Goal: Task Accomplishment & Management: Complete application form

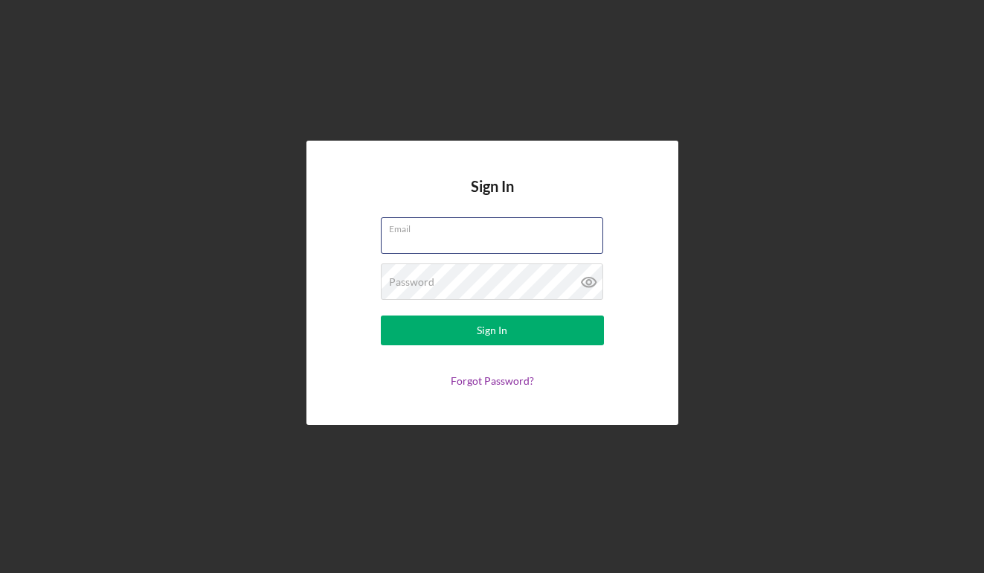
type input "[EMAIL_ADDRESS][DOMAIN_NAME]"
click at [491, 330] on button "Sign In" at bounding box center [492, 330] width 223 height 30
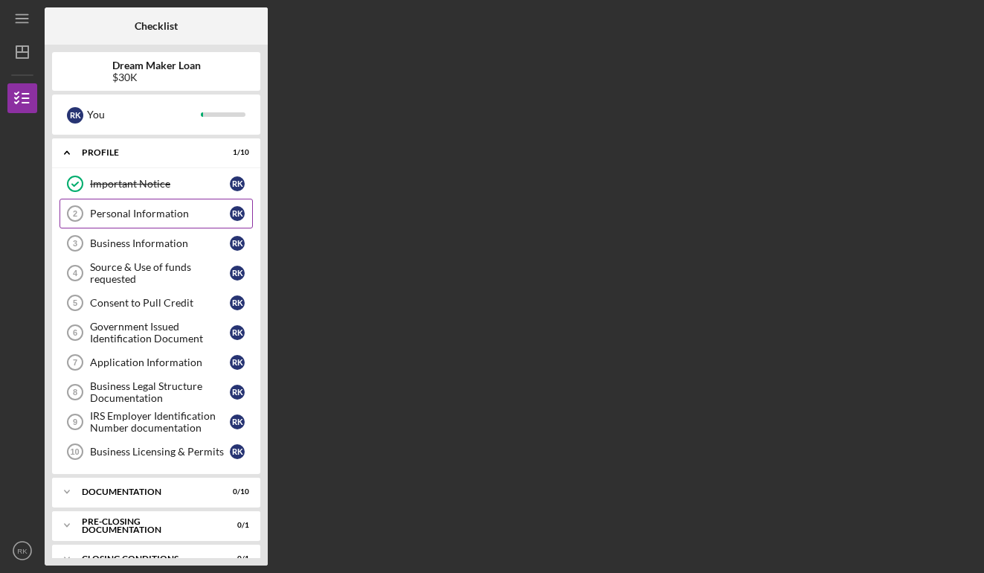
click at [184, 219] on link "Personal Information 2 Personal Information R K" at bounding box center [155, 214] width 193 height 30
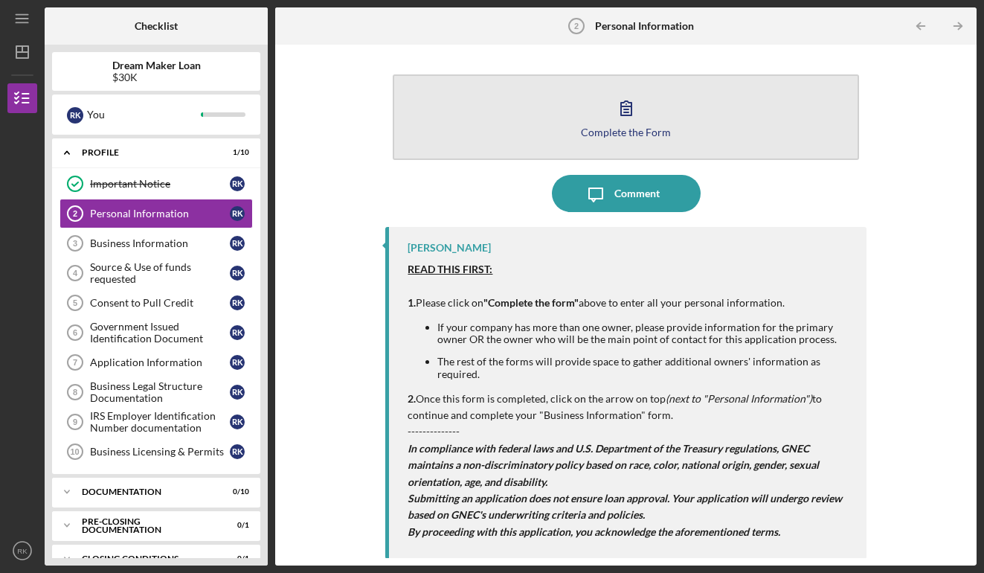
click at [621, 128] on div "Complete the Form" at bounding box center [626, 131] width 90 height 11
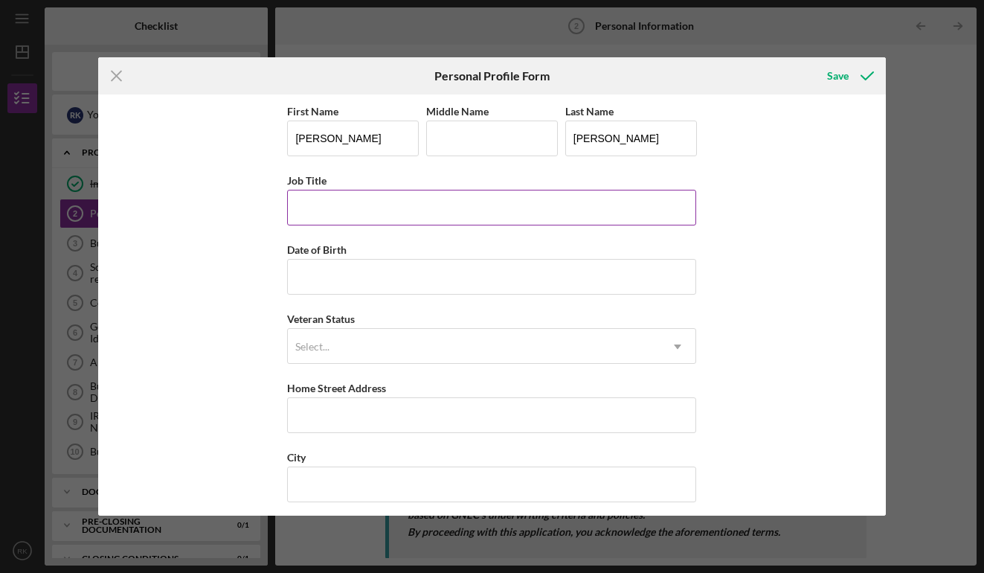
click at [424, 188] on div "Job Title" at bounding box center [491, 180] width 409 height 19
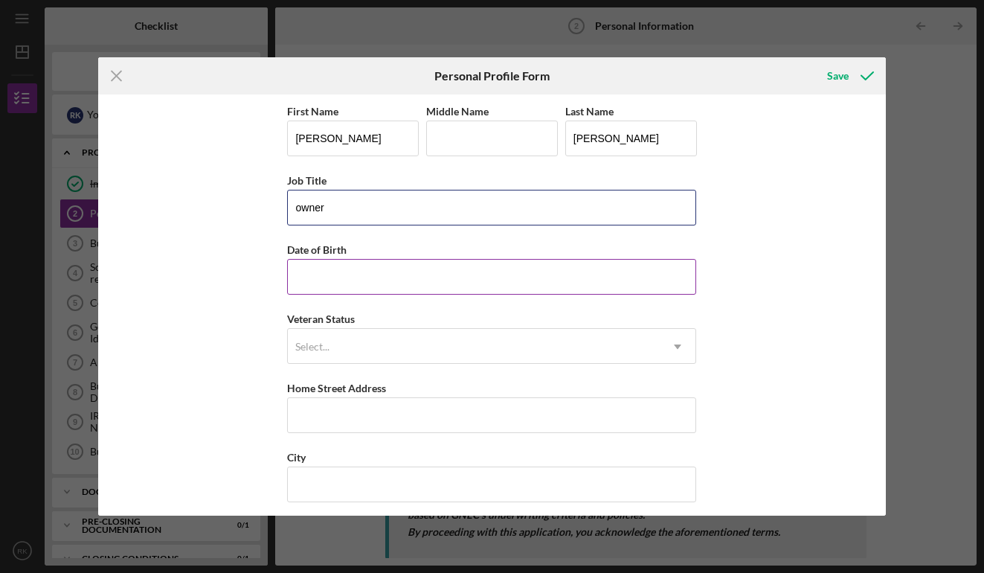
type input "owner"
click at [680, 282] on input "Date of Birth" at bounding box center [491, 277] width 409 height 36
click at [689, 281] on input "Date of Birth" at bounding box center [491, 277] width 409 height 36
click at [689, 277] on input "Date of Birth" at bounding box center [491, 277] width 409 height 36
click at [575, 269] on input "Date of Birth" at bounding box center [491, 277] width 409 height 36
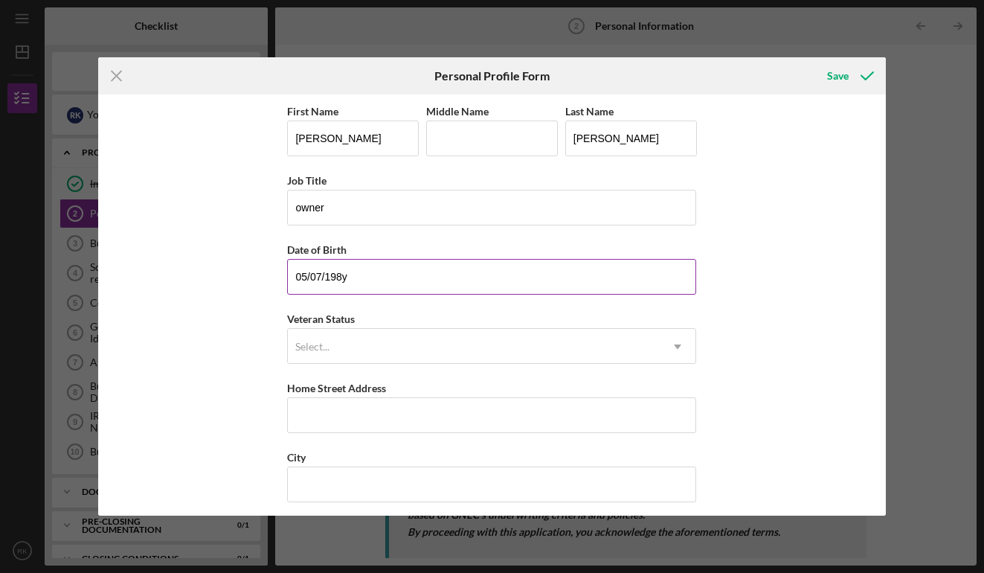
type input "[DATE]"
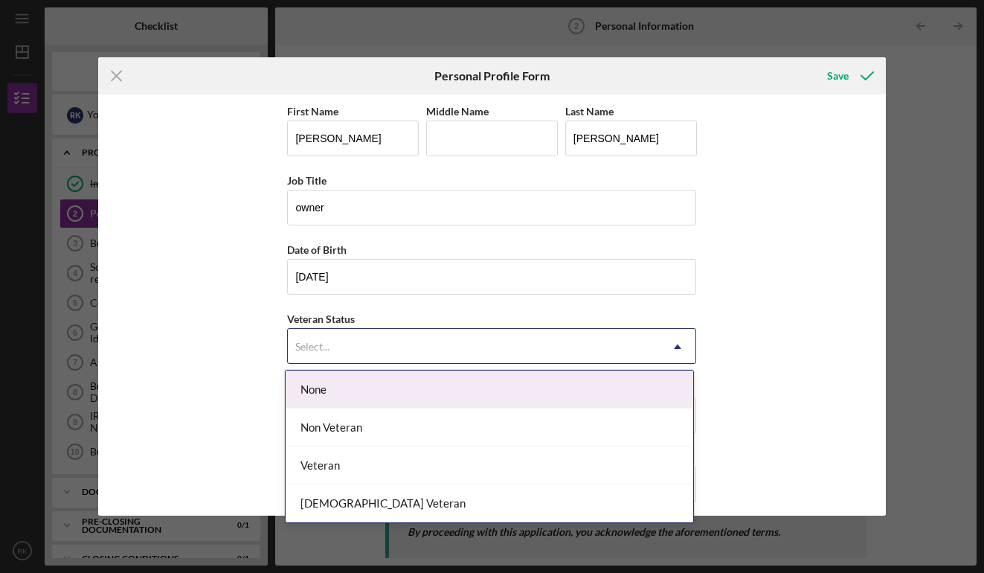
click at [558, 335] on div "Select..." at bounding box center [474, 346] width 372 height 34
click at [518, 378] on div "None" at bounding box center [489, 389] width 407 height 38
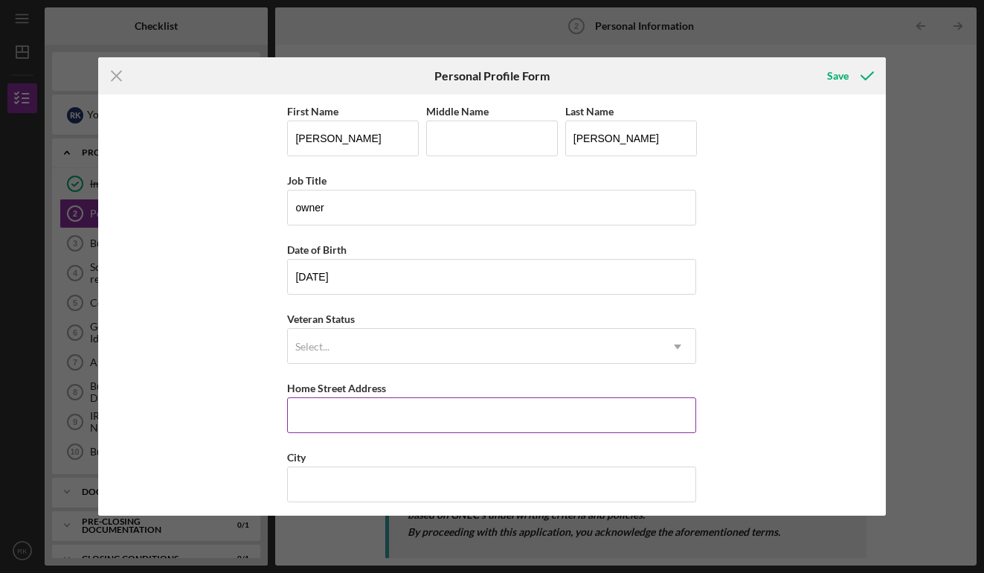
click at [686, 416] on input "Home Street Address" at bounding box center [491, 415] width 409 height 36
type input "[STREET_ADDRESS]"
type input "[GEOGRAPHIC_DATA]"
type input "NJ"
type input "07009"
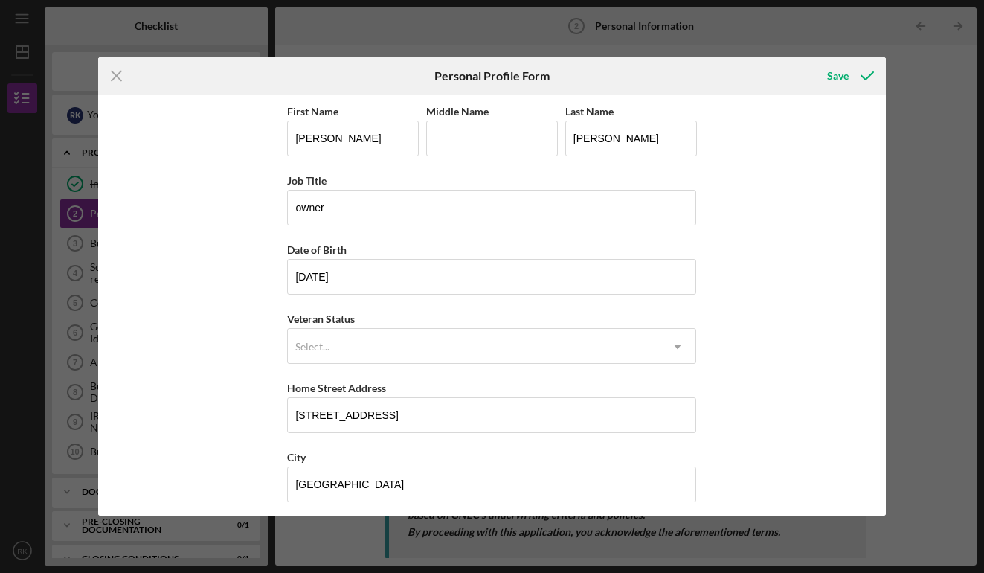
type input "[PERSON_NAME]"
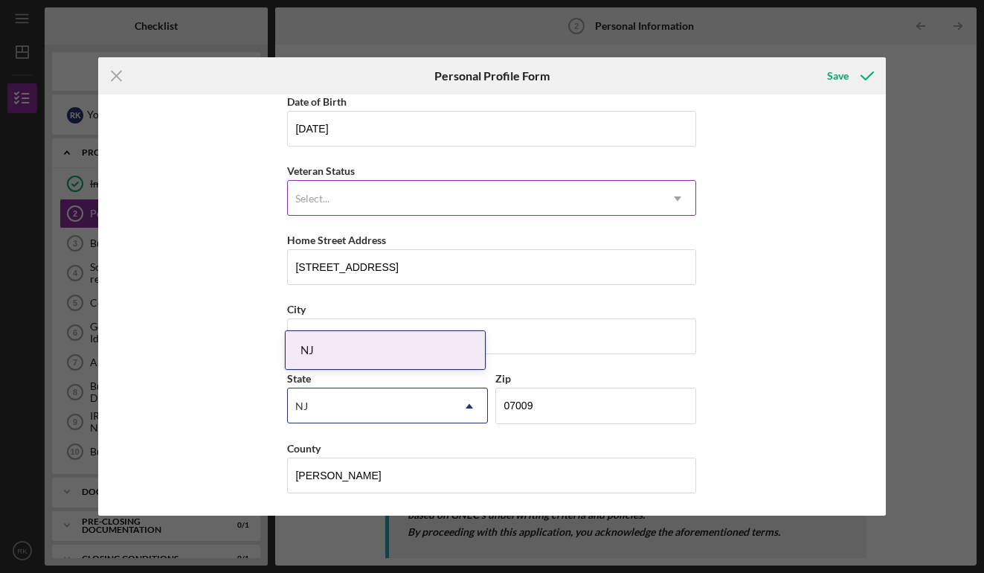
scroll to position [148, 0]
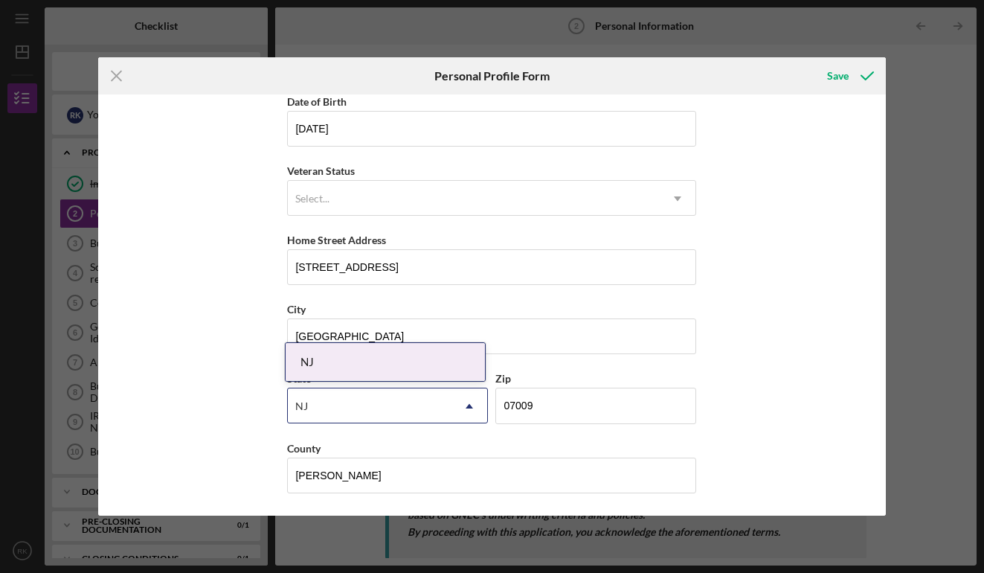
click at [705, 382] on div "First Name [PERSON_NAME] Middle Name Last Name [PERSON_NAME] Job Title owner Da…" at bounding box center [491, 304] width 787 height 421
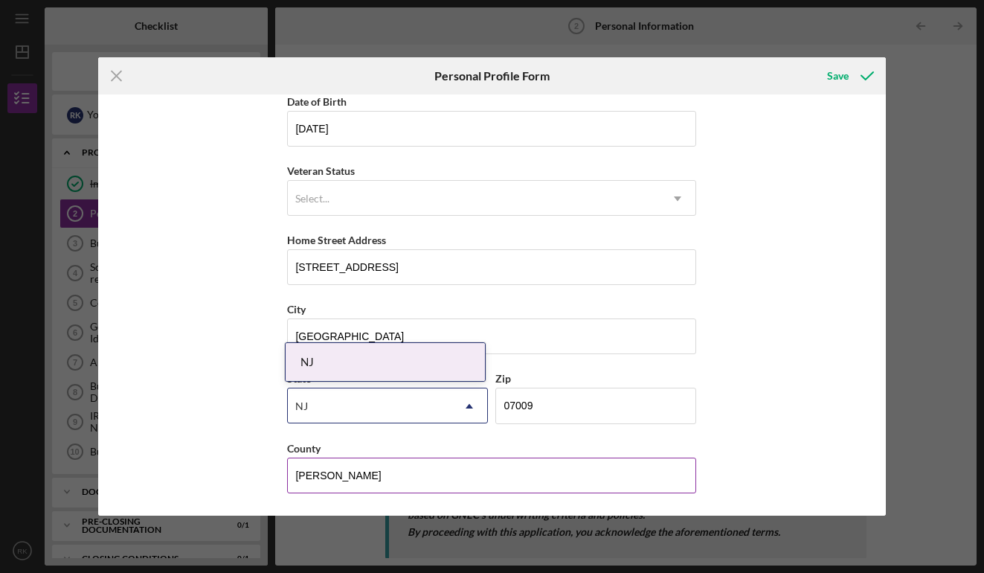
click at [480, 449] on div "County" at bounding box center [491, 448] width 409 height 19
drag, startPoint x: 407, startPoint y: 483, endPoint x: 240, endPoint y: 477, distance: 167.4
type input "[GEOGRAPHIC_DATA]"
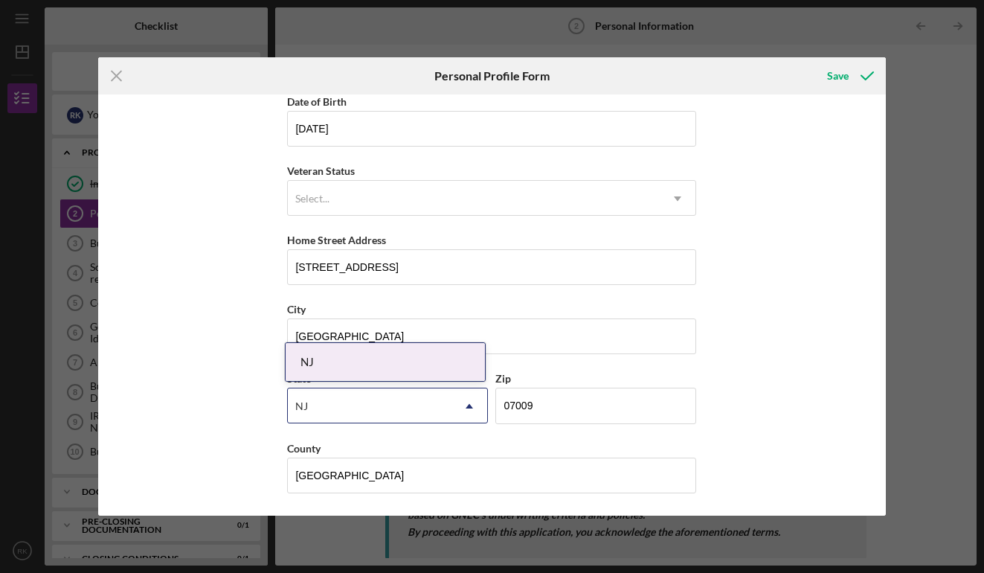
click at [752, 448] on div "First Name [PERSON_NAME] Middle Name Last Name [PERSON_NAME] Job Title owner Da…" at bounding box center [491, 304] width 787 height 421
click at [398, 364] on div "NJ" at bounding box center [385, 362] width 199 height 38
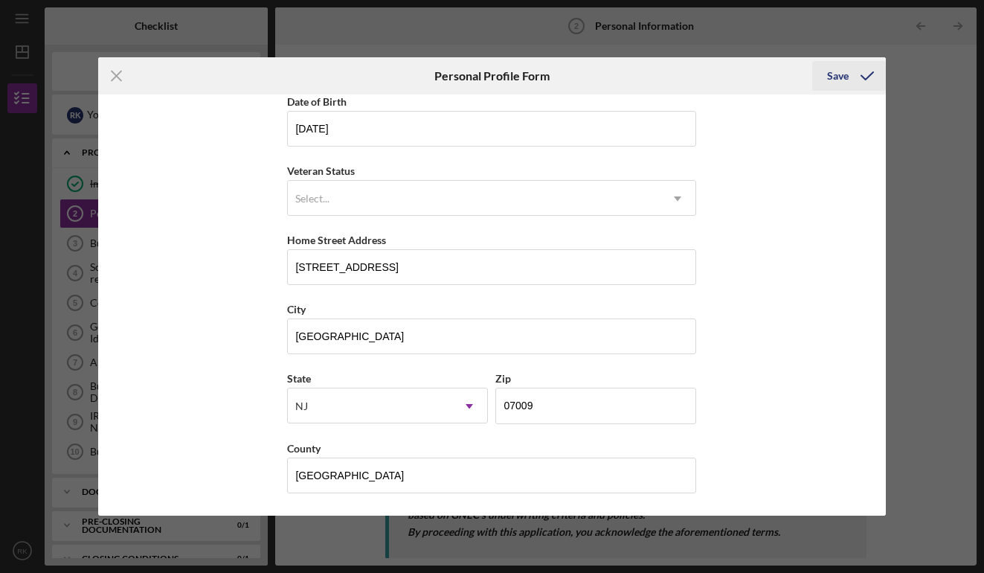
click at [834, 75] on div "Save" at bounding box center [838, 76] width 22 height 30
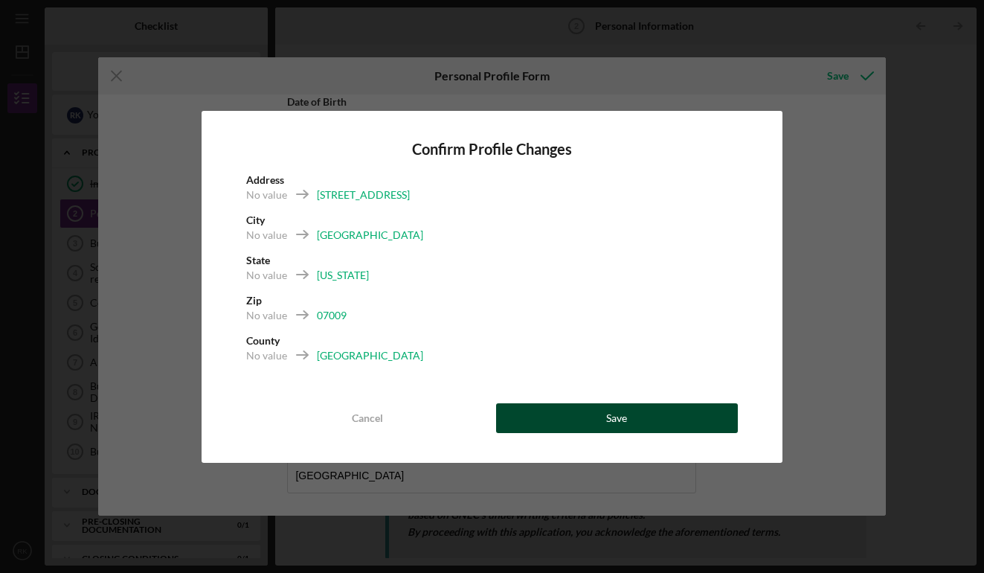
click at [608, 429] on div "Save" at bounding box center [616, 418] width 21 height 30
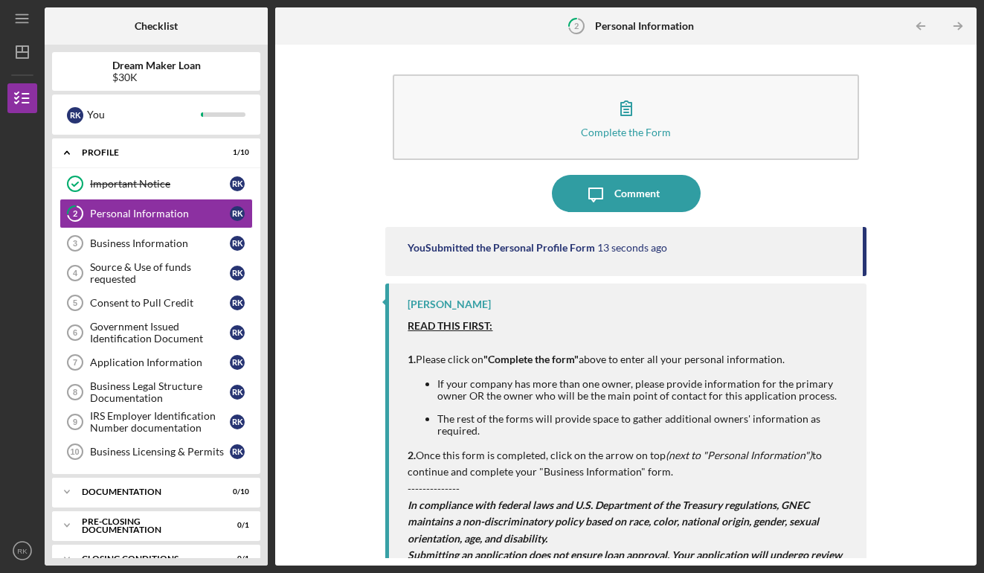
scroll to position [1, 0]
click at [544, 245] on div "You Submitted the Personal Profile Form" at bounding box center [500, 247] width 187 height 12
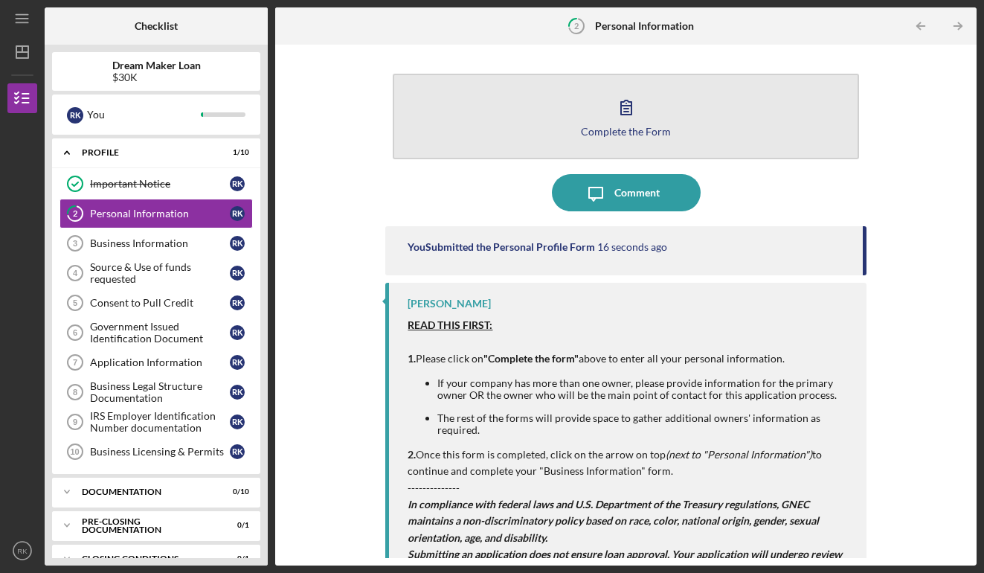
click at [590, 136] on div "Complete the Form" at bounding box center [626, 131] width 90 height 11
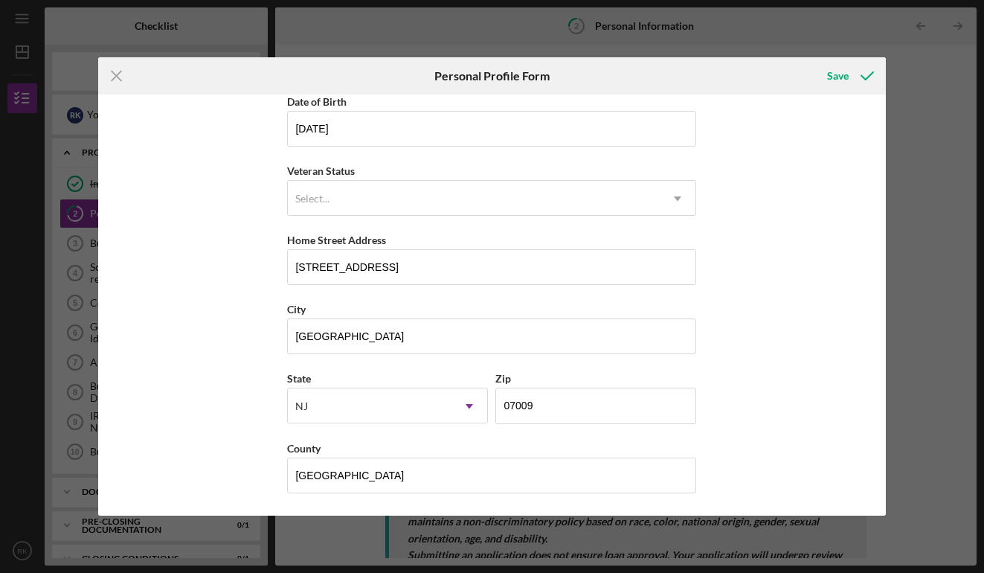
scroll to position [148, 0]
click at [844, 77] on div "Save" at bounding box center [838, 76] width 22 height 30
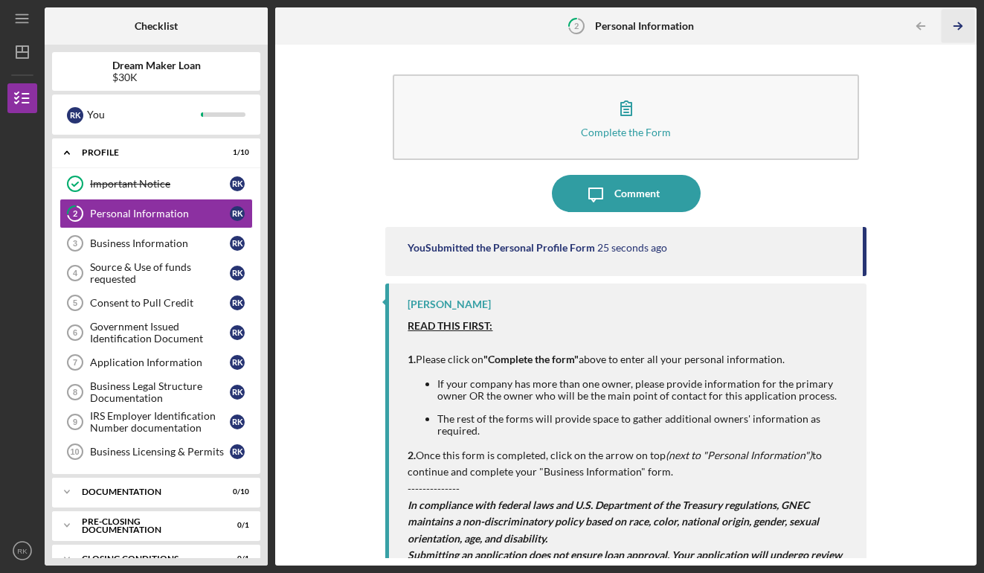
click at [955, 31] on icon "Icon/Table Pagination Arrow" at bounding box center [957, 26] width 33 height 33
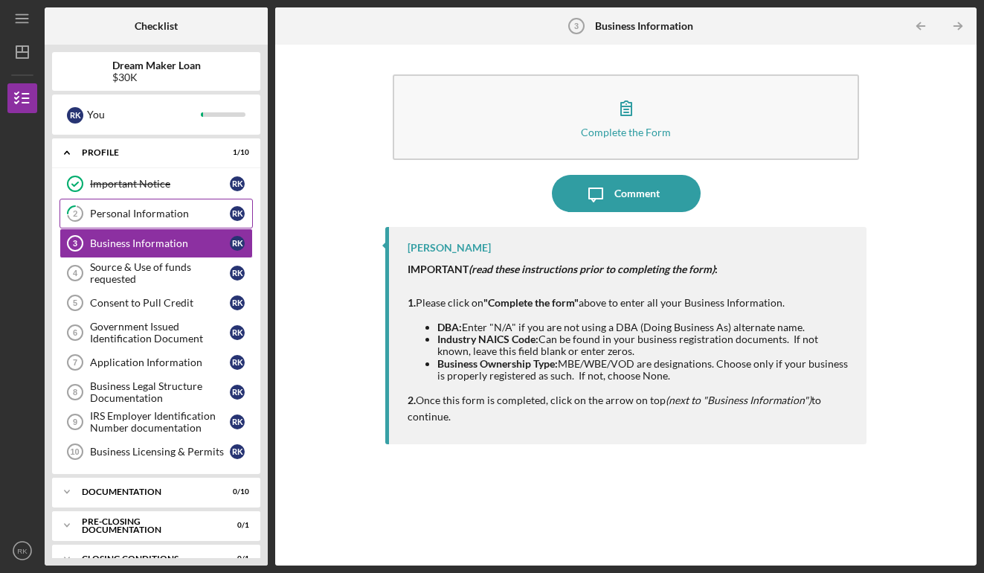
click at [178, 216] on div "Personal Information" at bounding box center [160, 213] width 140 height 12
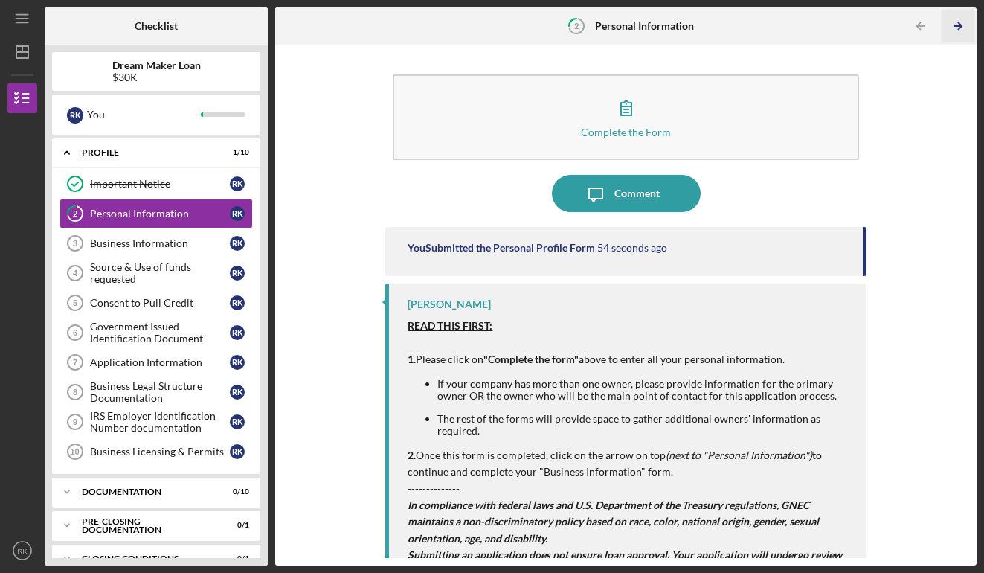
click at [959, 32] on icon "Icon/Table Pagination Arrow" at bounding box center [957, 26] width 33 height 33
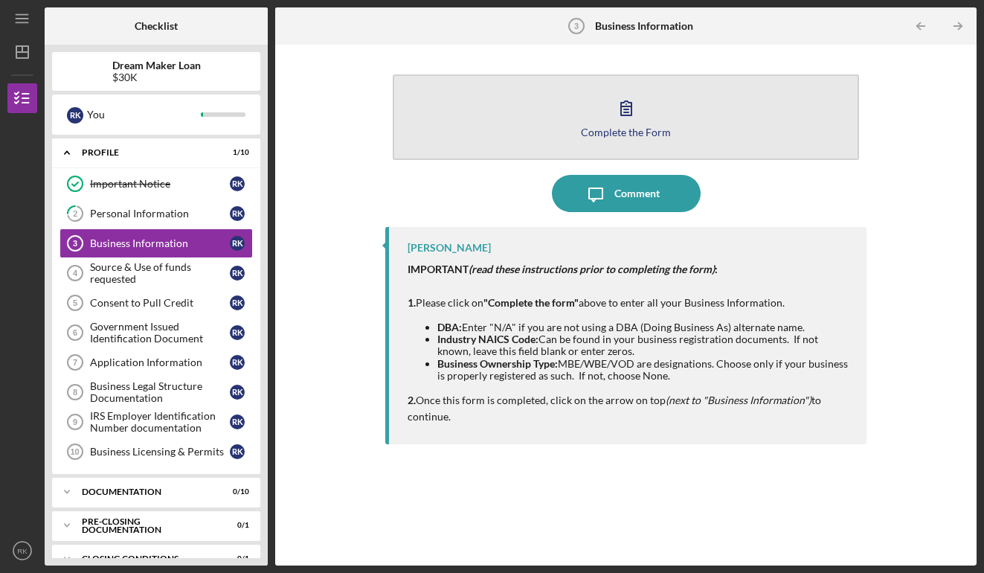
click at [622, 129] on div "Complete the Form" at bounding box center [626, 131] width 90 height 11
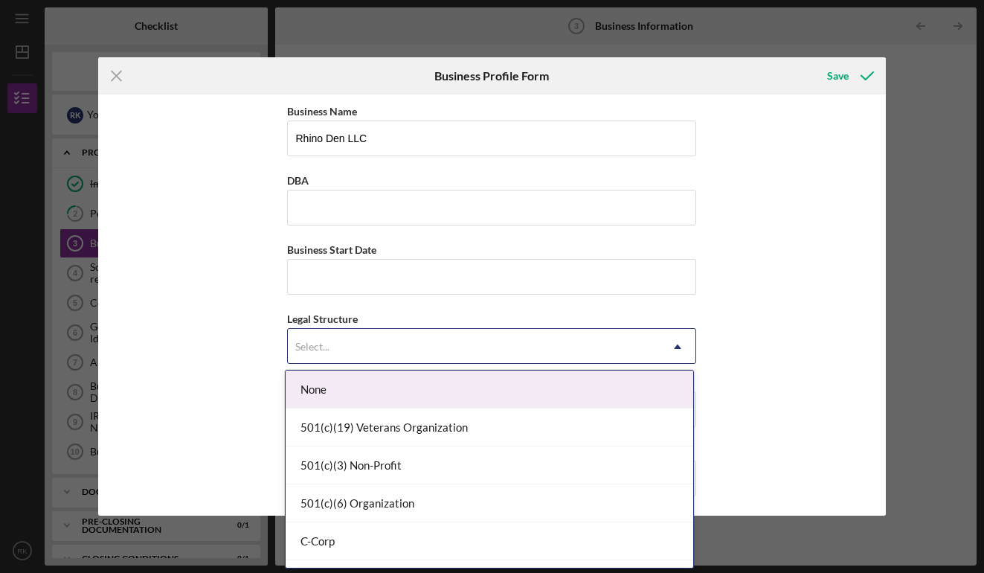
click at [374, 348] on div "Select..." at bounding box center [474, 346] width 372 height 34
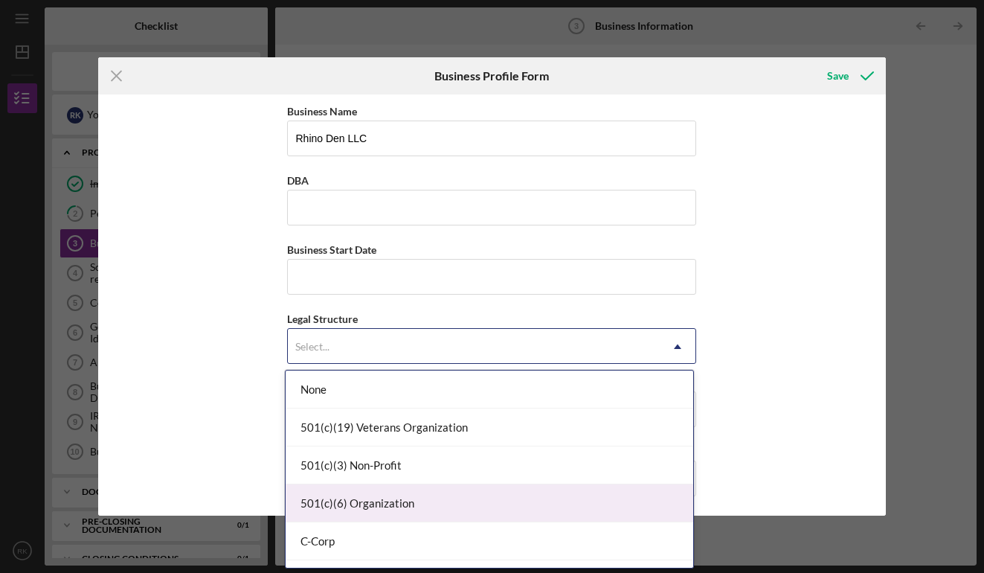
scroll to position [218, 0]
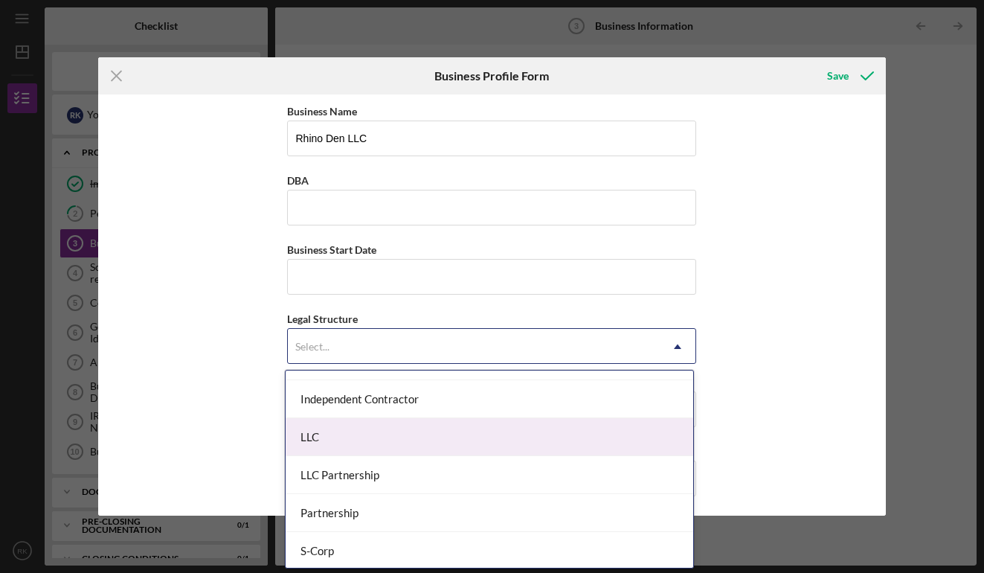
click at [415, 432] on div "LLC" at bounding box center [489, 437] width 407 height 38
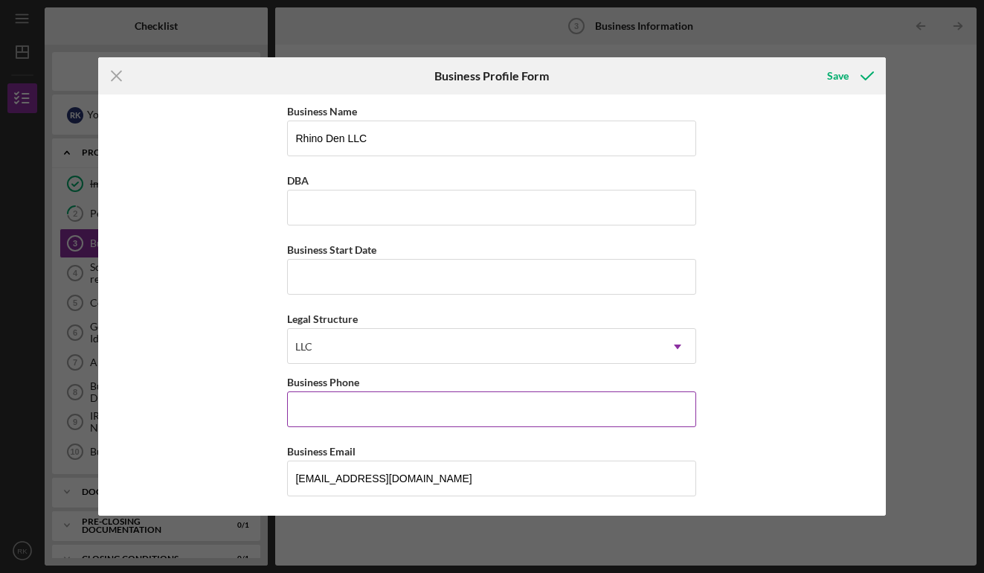
click at [689, 410] on input "Business Phone" at bounding box center [491, 409] width 409 height 36
type input "[PHONE_NUMBER]"
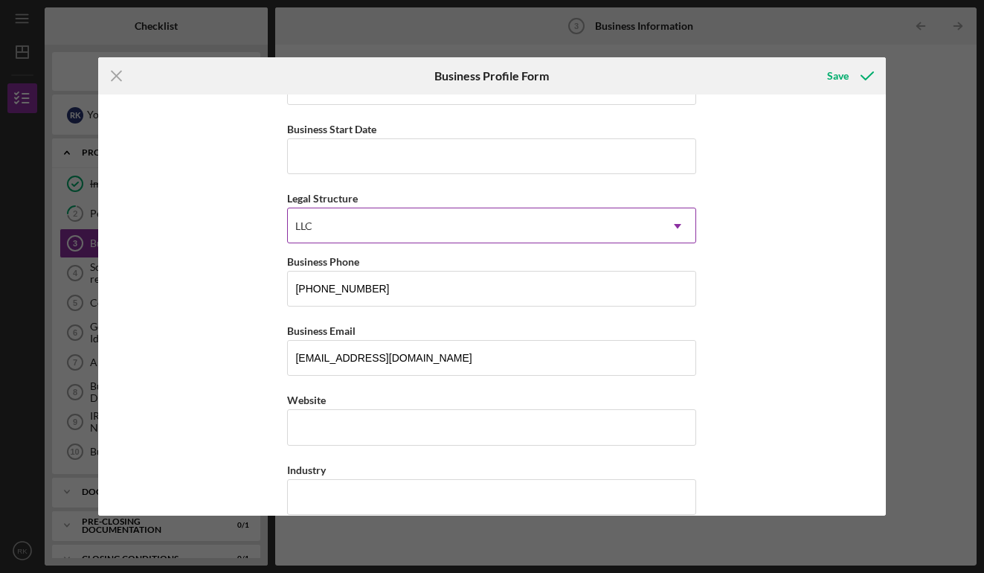
scroll to position [277, 0]
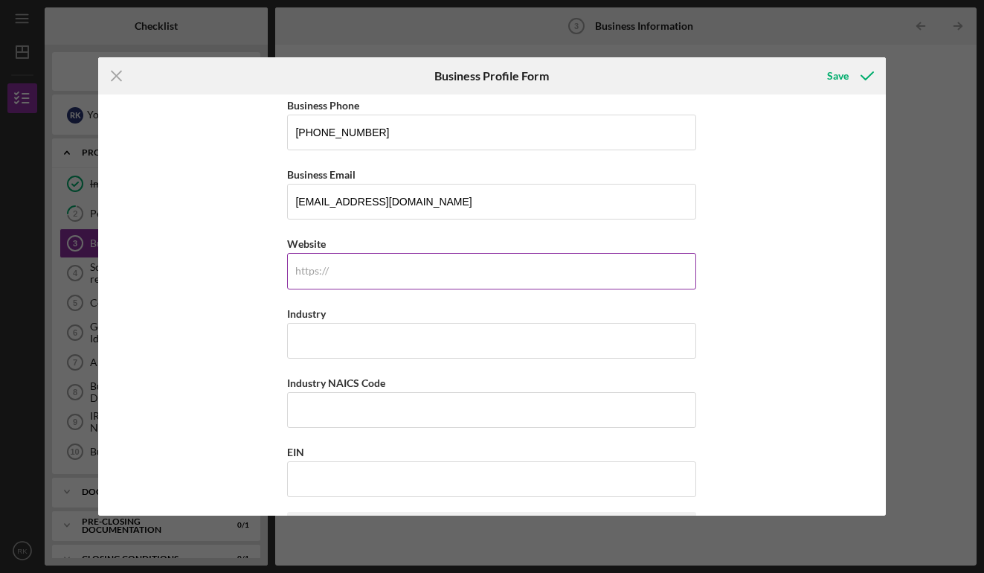
click at [468, 277] on input "Website" at bounding box center [491, 271] width 409 height 36
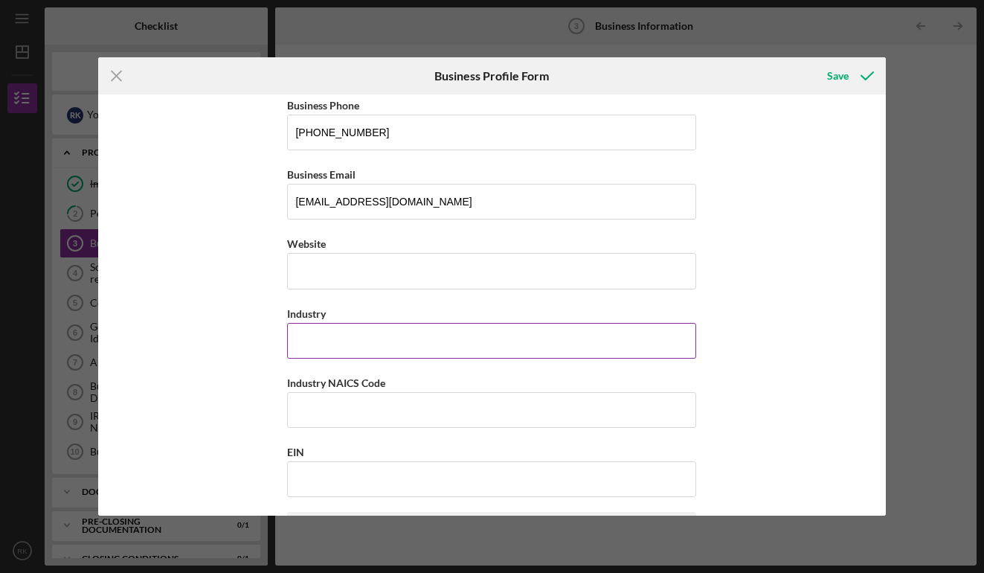
click at [431, 346] on input "Industry" at bounding box center [491, 341] width 409 height 36
paste input "[URL][DOMAIN_NAME]"
type input "[URL][DOMAIN_NAME]"
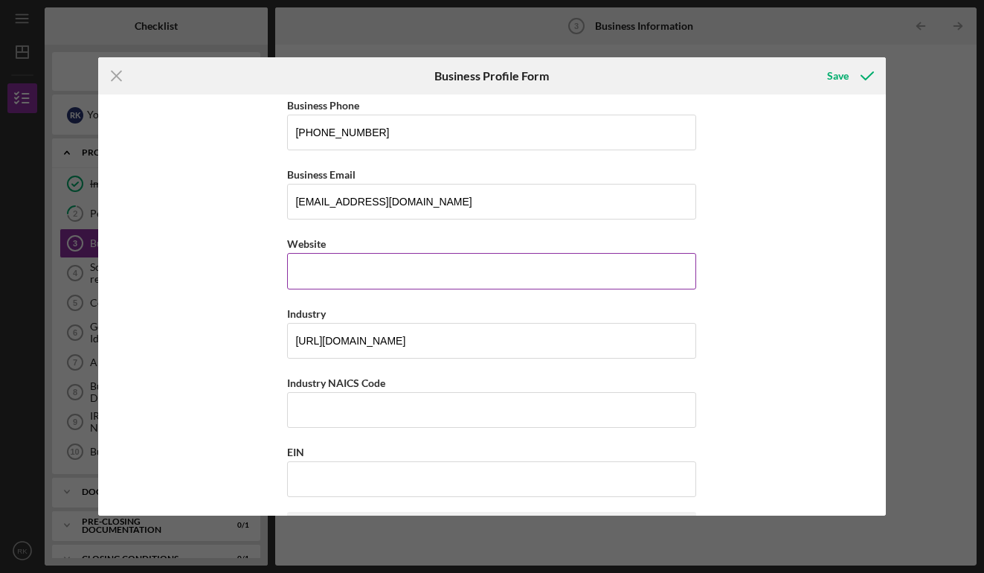
click at [327, 262] on input "Website" at bounding box center [491, 271] width 409 height 36
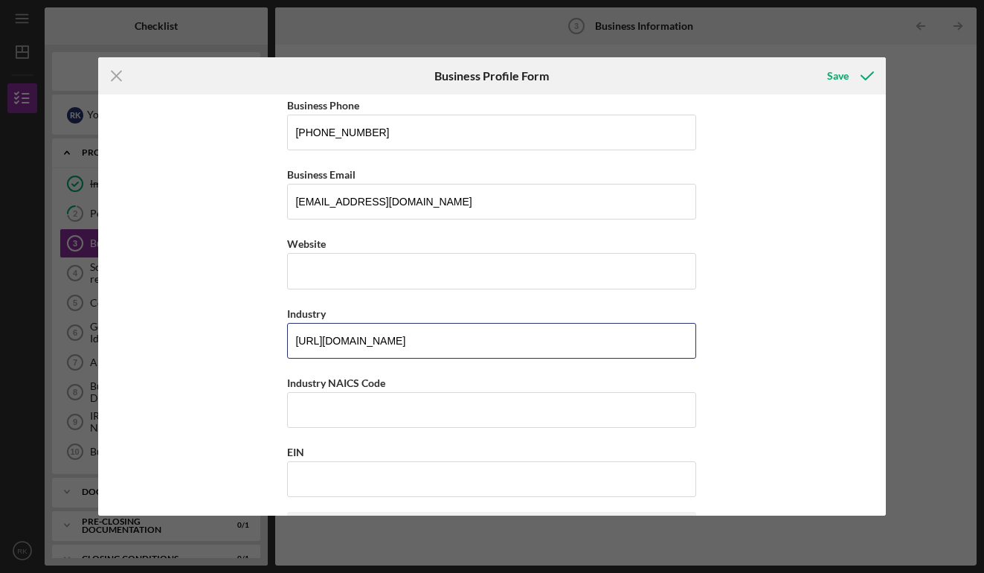
drag, startPoint x: 519, startPoint y: 339, endPoint x: 237, endPoint y: 326, distance: 282.1
click at [237, 326] on div "Business Name Rhino Den LLC DBA Business Start Date Legal Structure LLC Icon/Dr…" at bounding box center [491, 304] width 787 height 421
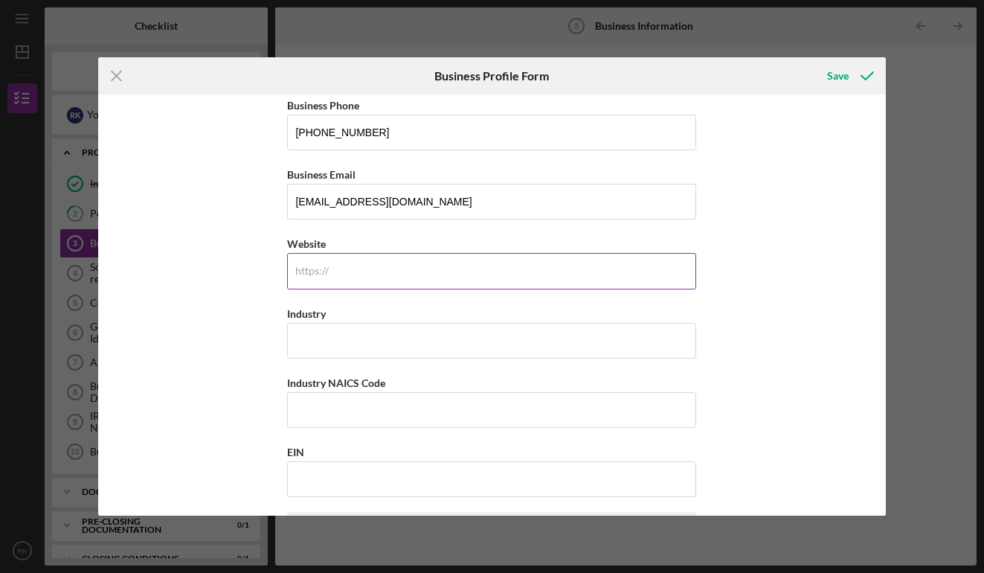
click at [320, 275] on div "https:// Website" at bounding box center [491, 261] width 409 height 54
paste input "[DOMAIN_NAME]"
type input "[DOMAIN_NAME]"
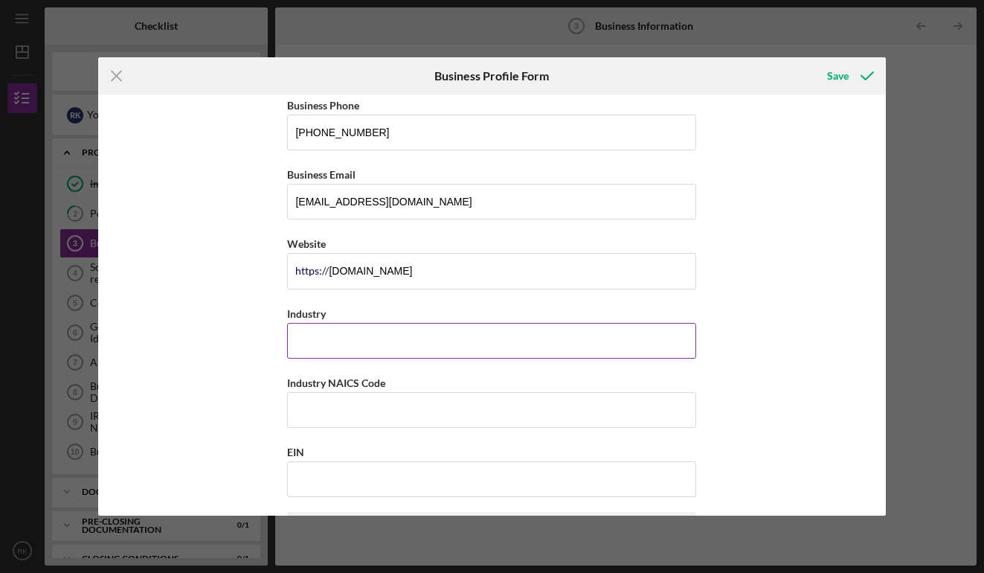
click at [360, 342] on input "Industry" at bounding box center [491, 341] width 409 height 36
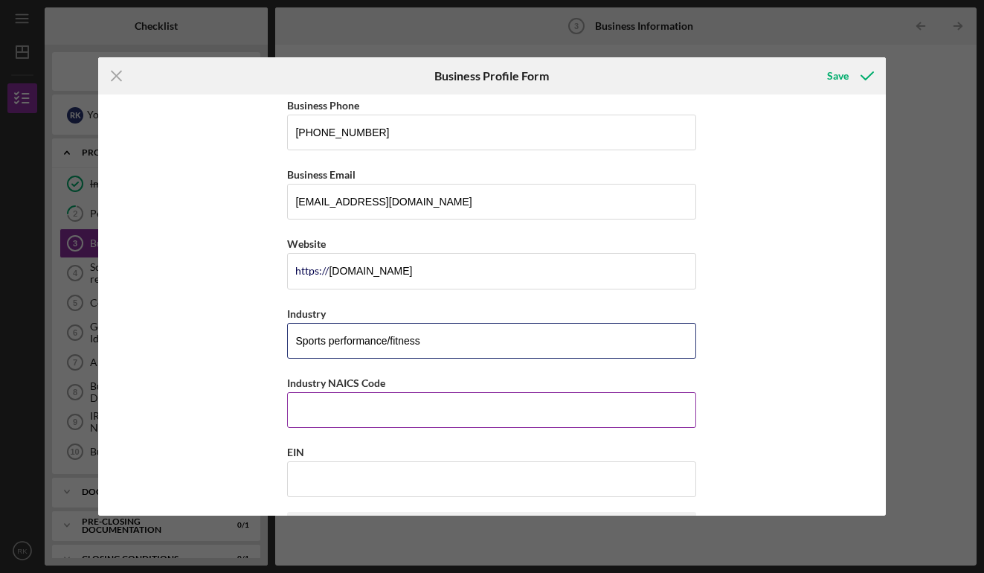
type input "Sports performance/fitness"
click at [464, 396] on input "Industry NAICS Code" at bounding box center [491, 410] width 409 height 36
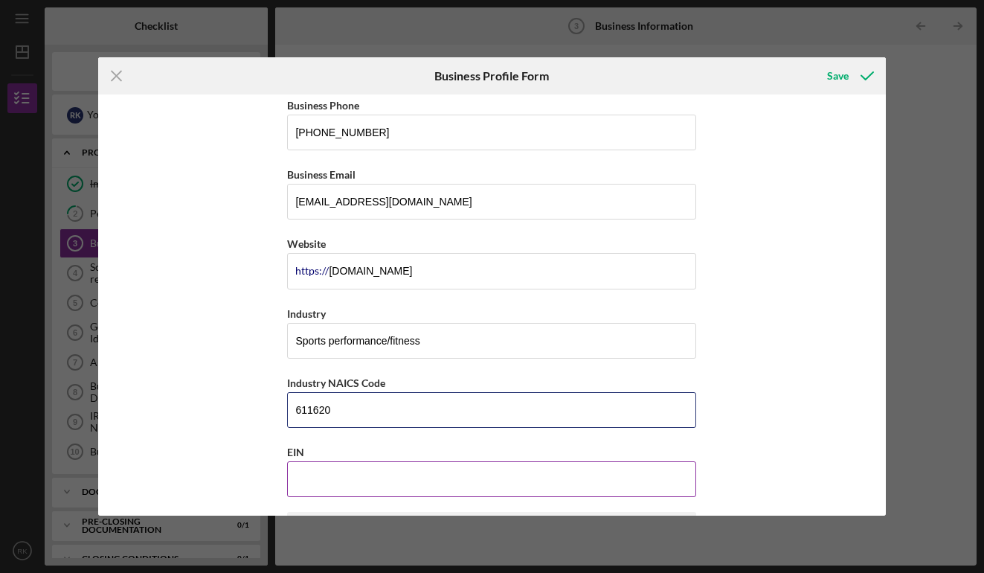
type input "611620"
click at [340, 475] on input "EIN" at bounding box center [491, 479] width 409 height 36
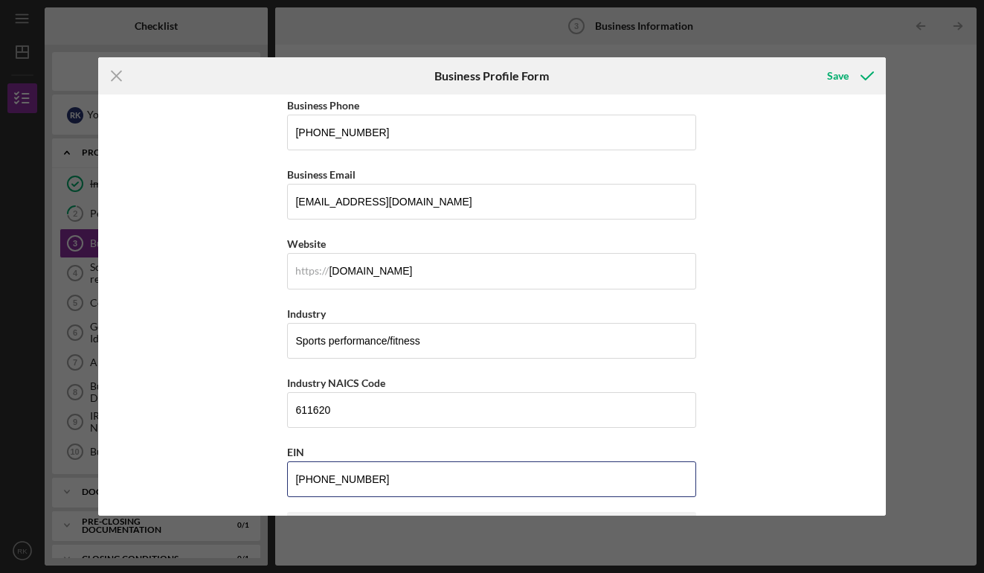
type input "[US_EMPLOYER_IDENTIFICATION_NUMBER]"
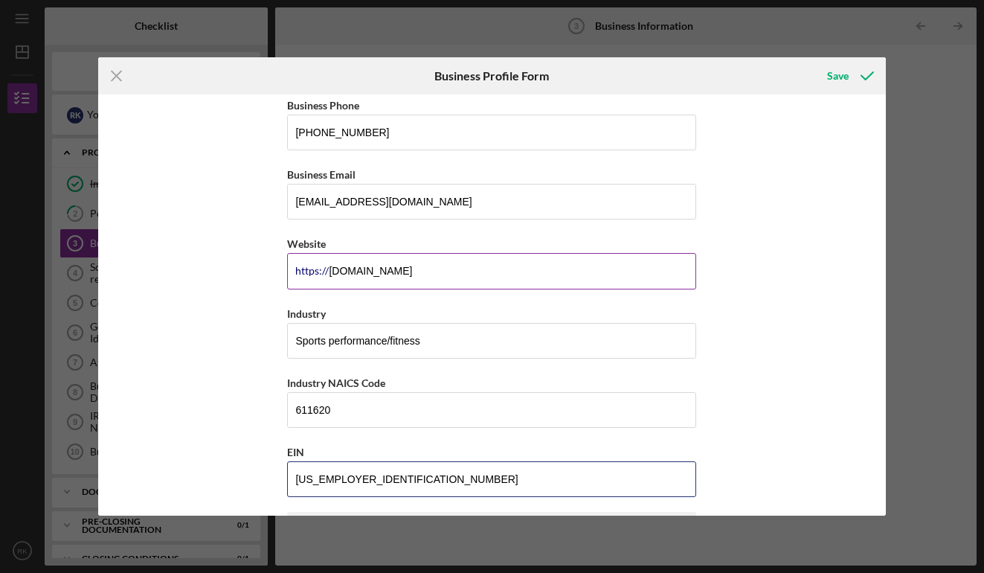
scroll to position [591, 0]
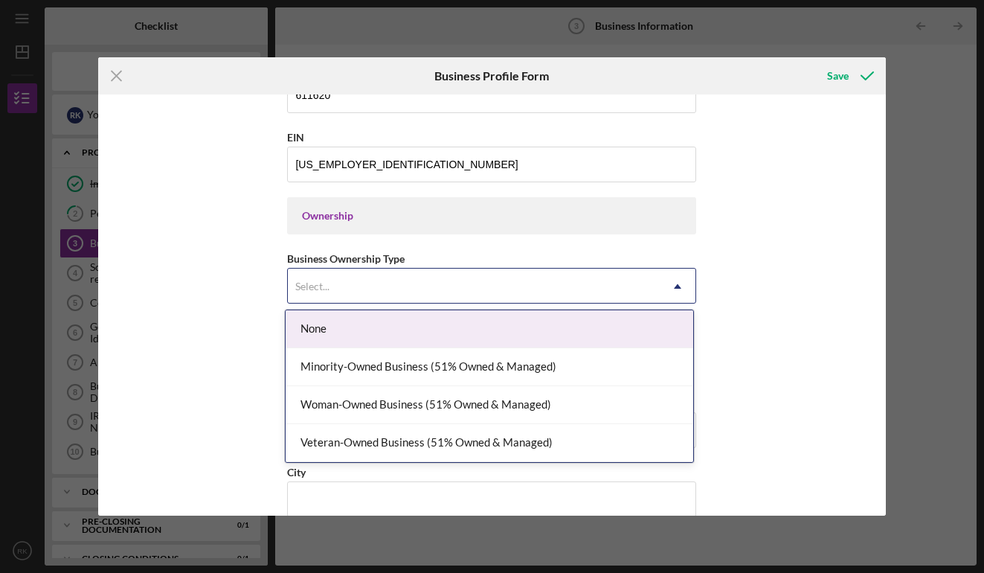
click at [469, 282] on div "Select..." at bounding box center [474, 286] width 372 height 34
click at [378, 331] on div "None" at bounding box center [489, 329] width 407 height 38
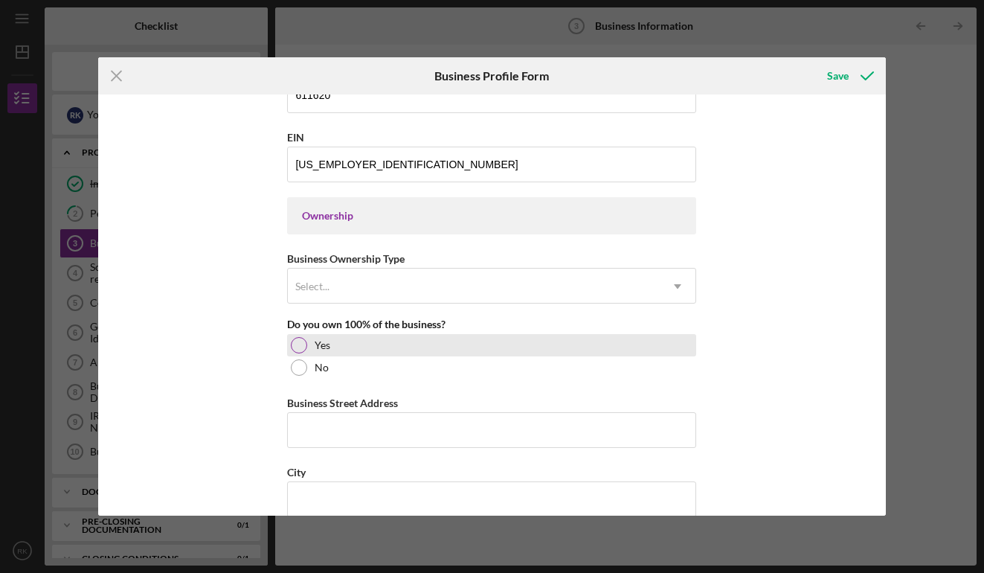
click at [297, 352] on div at bounding box center [299, 345] width 16 height 16
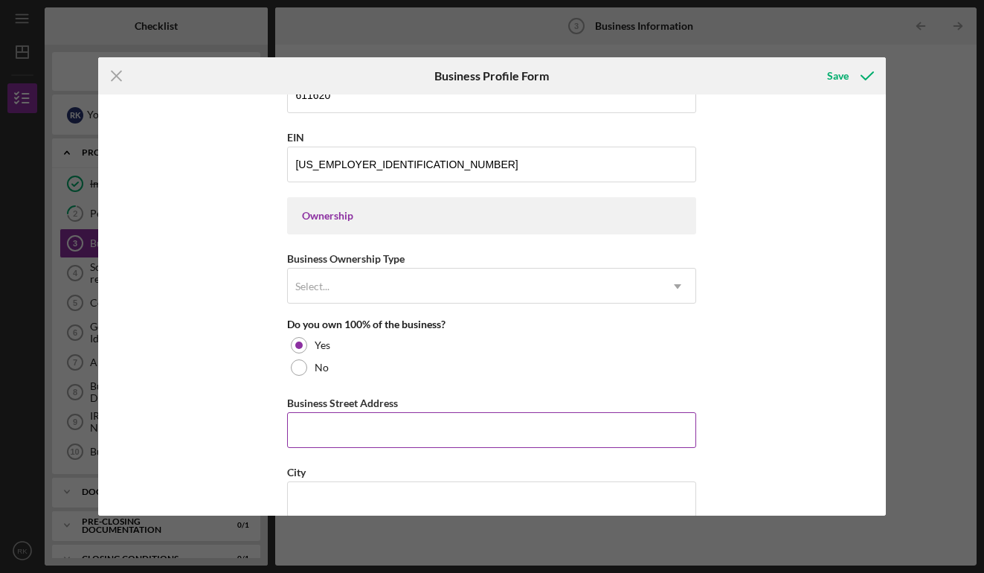
click at [687, 432] on input "Business Street Address" at bounding box center [491, 430] width 409 height 36
type input "[PERSON_NAME]"
type input "[STREET_ADDRESS]"
type input "[GEOGRAPHIC_DATA]"
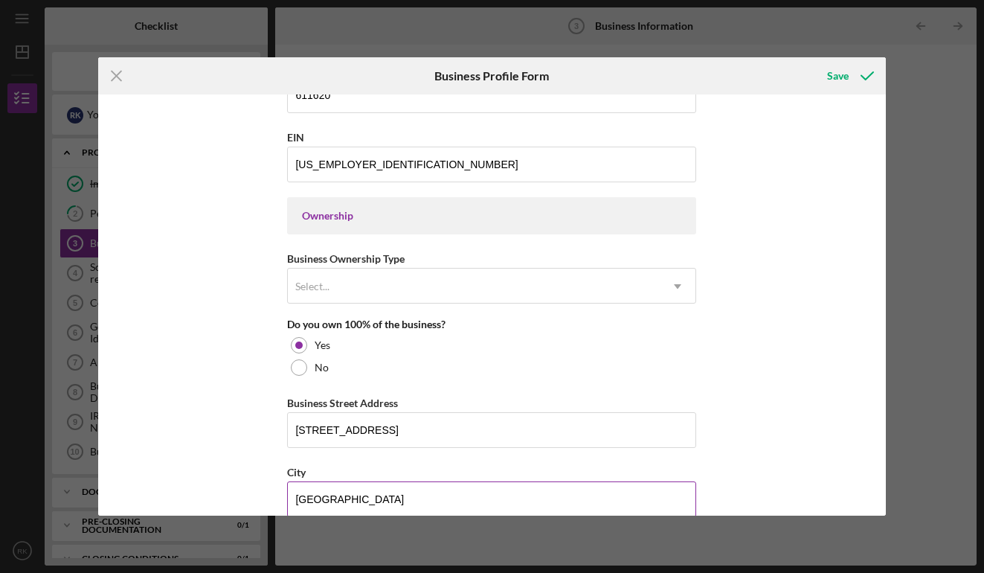
type input "NJ"
type input "07009"
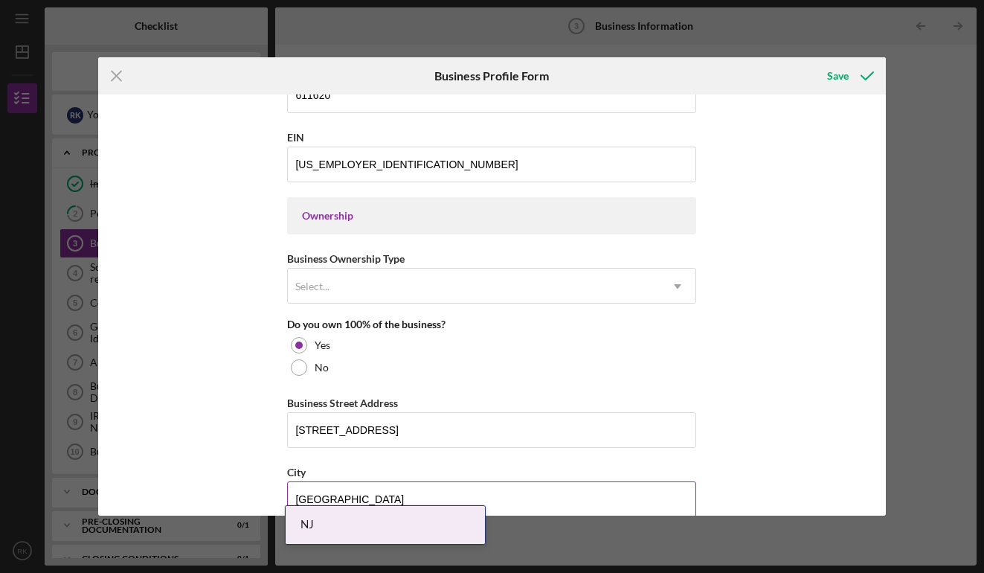
type input "[PERSON_NAME]"
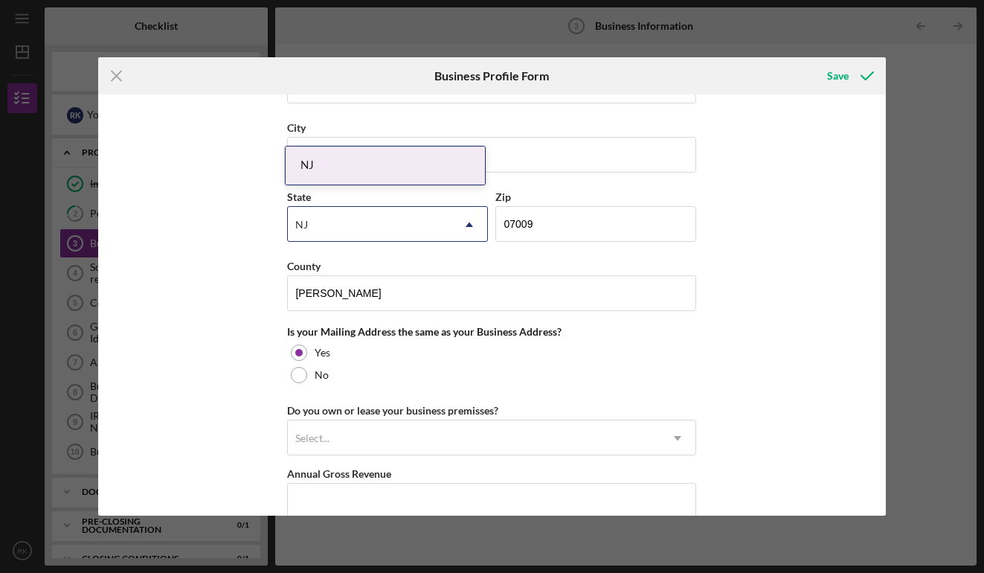
scroll to position [993, 0]
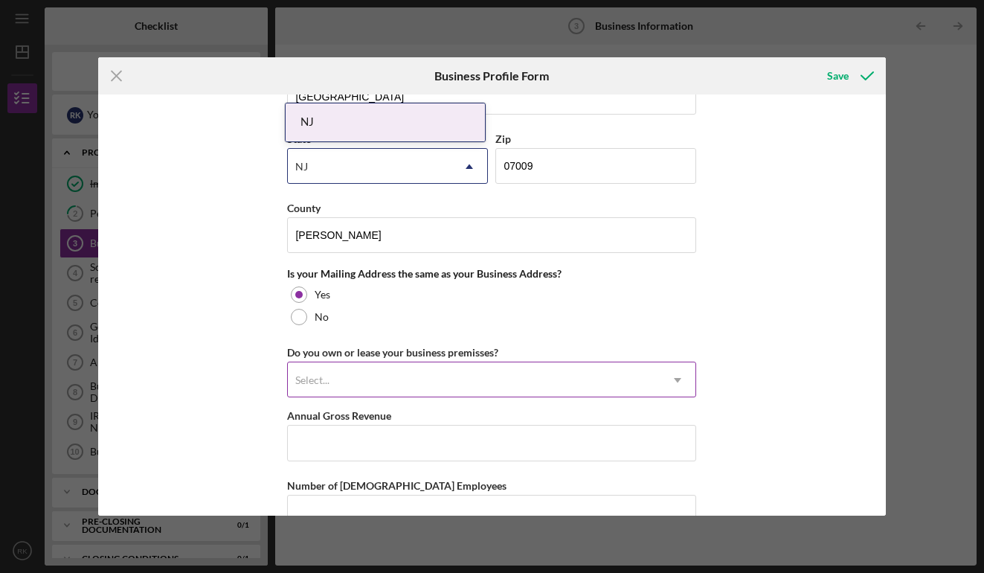
click at [517, 381] on div "Select..." at bounding box center [474, 380] width 372 height 34
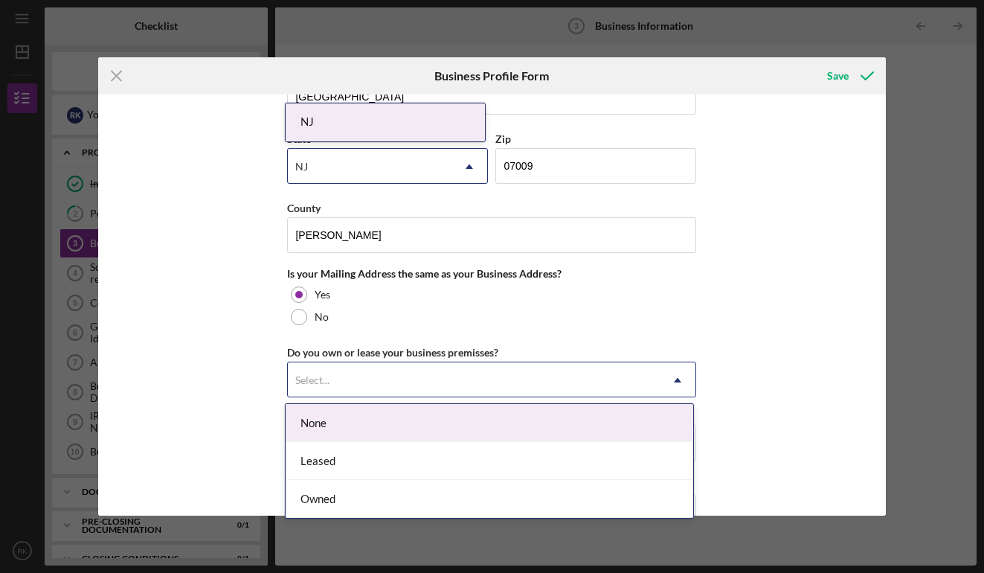
click at [413, 430] on div "None" at bounding box center [489, 423] width 407 height 38
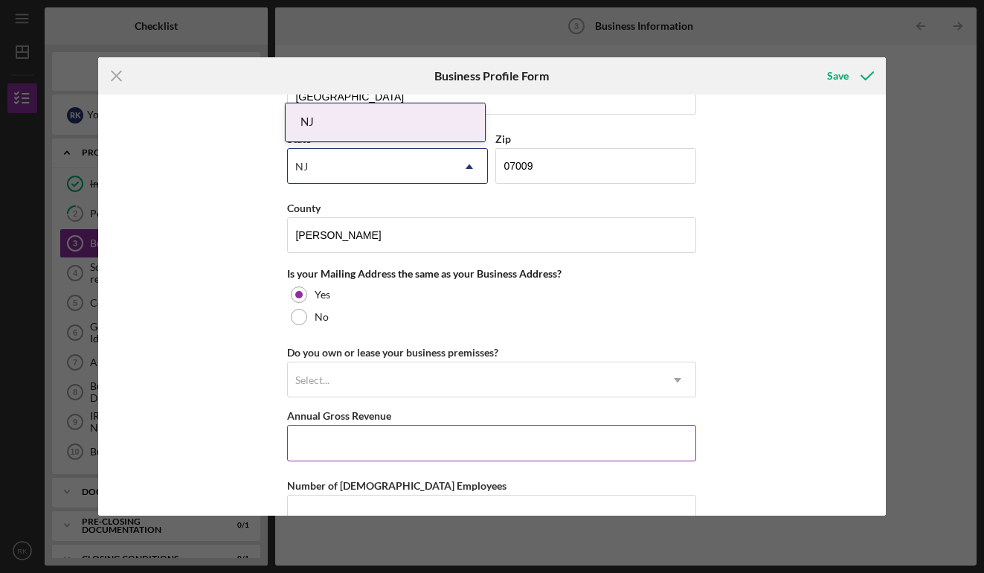
click at [421, 439] on input "Annual Gross Revenue" at bounding box center [491, 443] width 409 height 36
type input "$100,000"
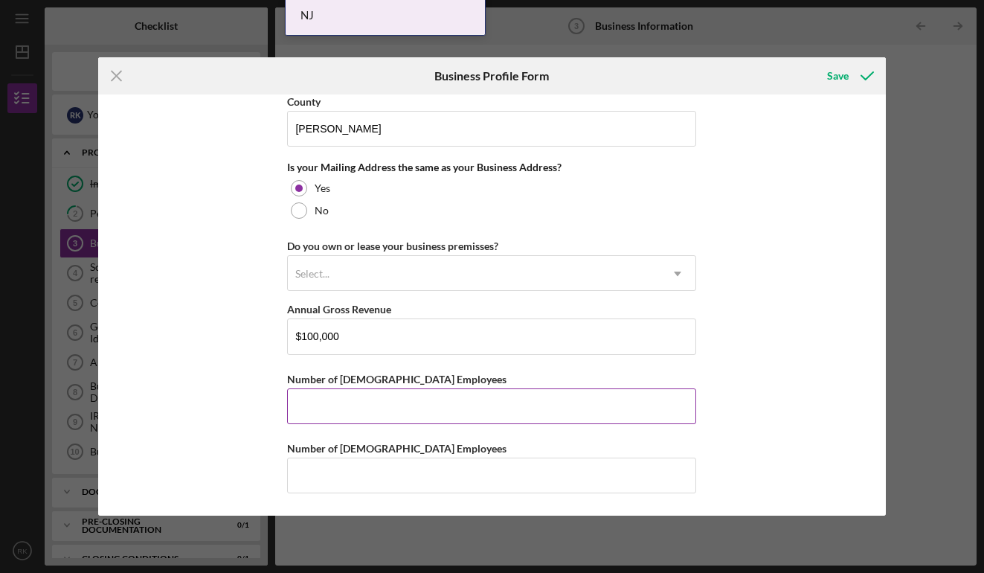
scroll to position [1100, 0]
click at [546, 393] on input "Number of [DEMOGRAPHIC_DATA] Employees" at bounding box center [491, 406] width 409 height 36
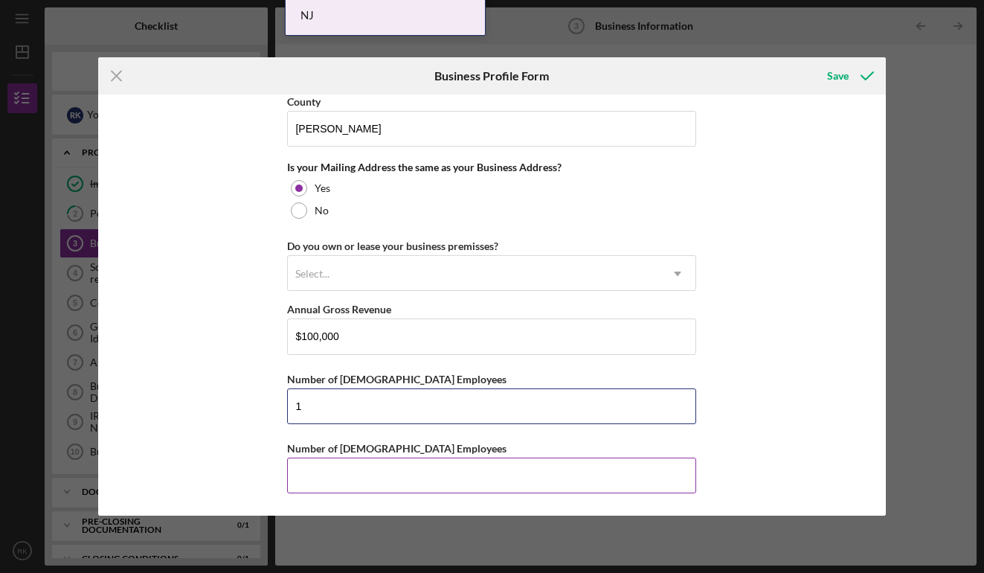
type input "1"
click at [476, 481] on input "Number of [DEMOGRAPHIC_DATA] Employees" at bounding box center [491, 475] width 409 height 36
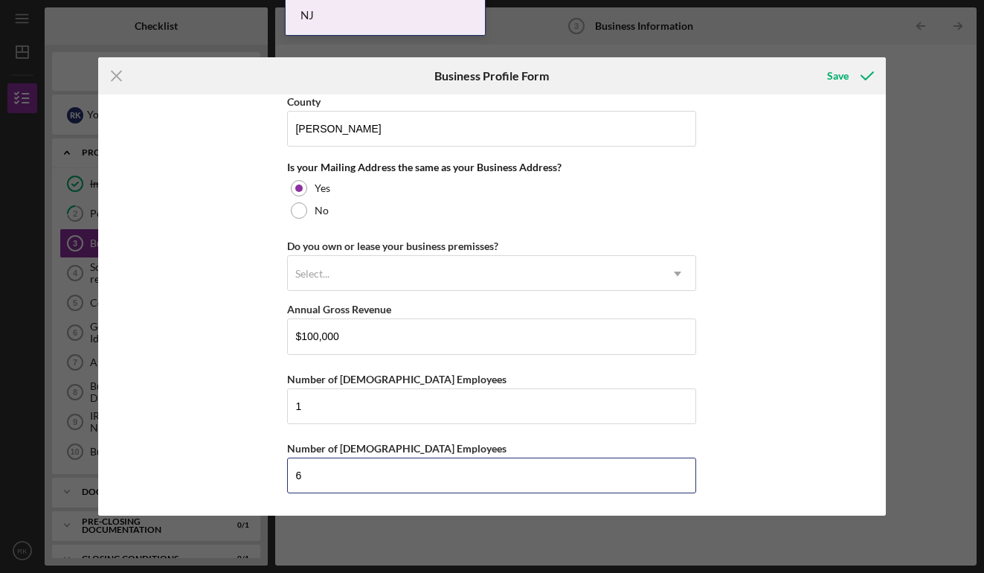
type input "6"
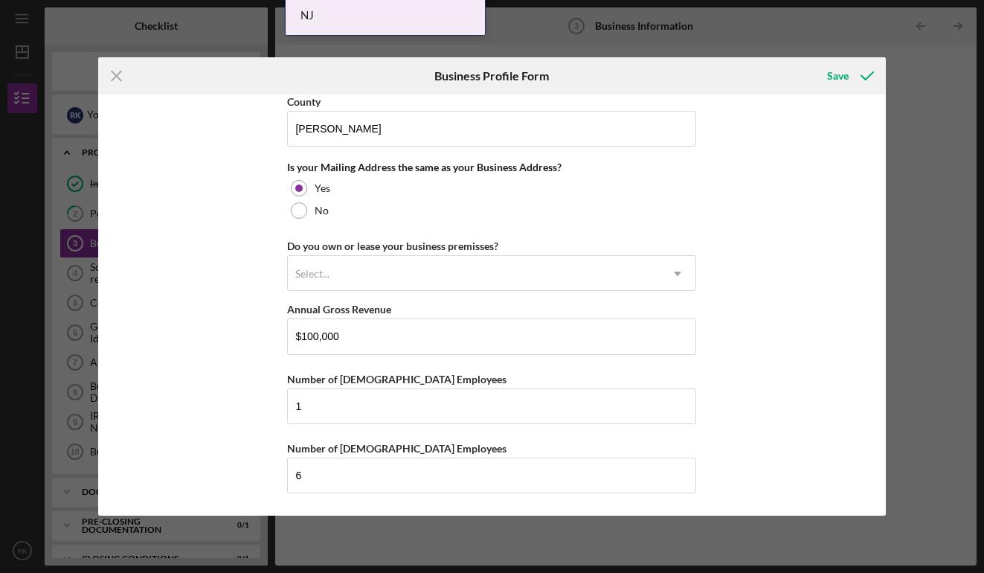
click at [720, 445] on div "Business Name Rhino Den LLC DBA [PERSON_NAME] Business Start Date Legal Structu…" at bounding box center [491, 304] width 787 height 421
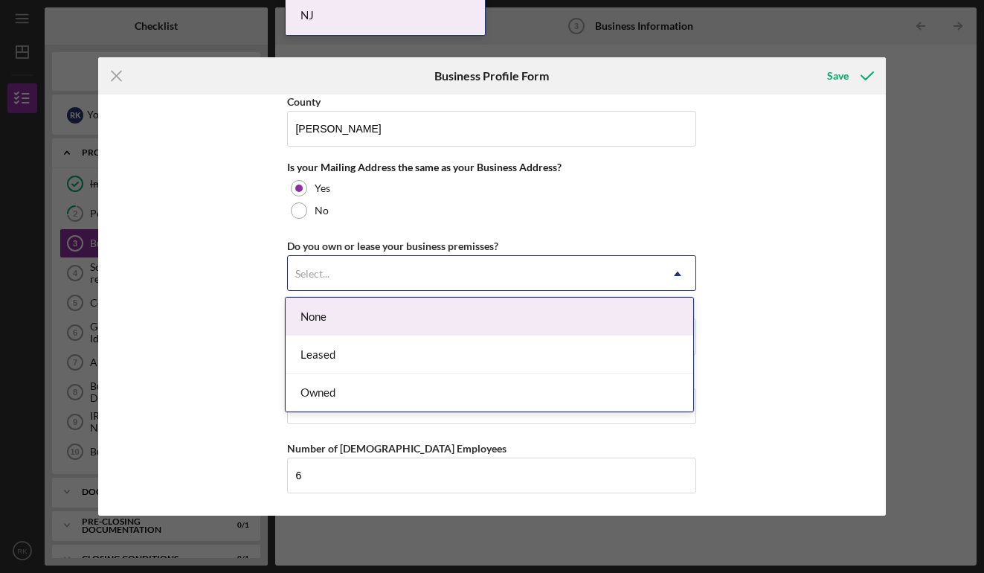
click at [610, 265] on div "Select..." at bounding box center [474, 274] width 372 height 34
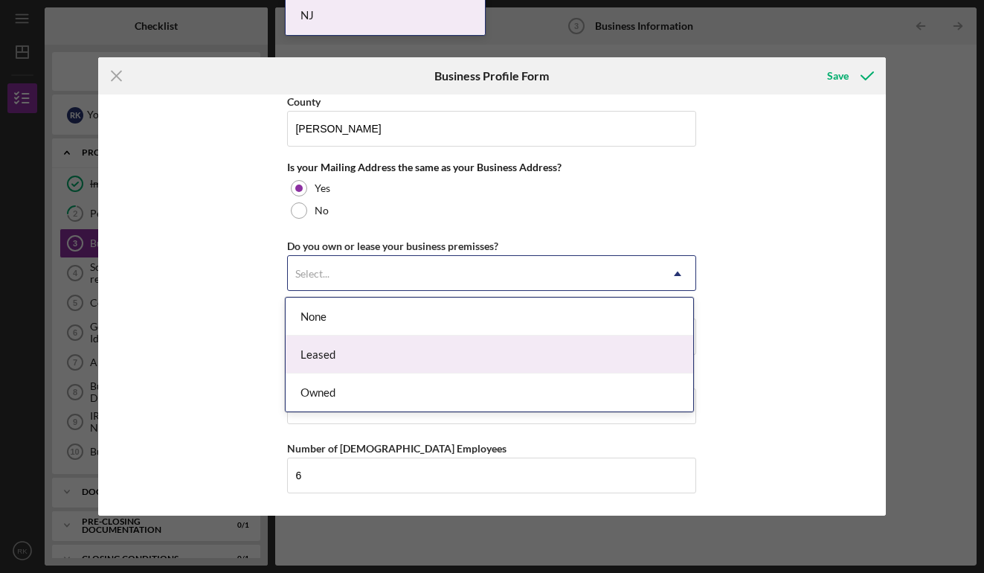
click at [525, 349] on div "Leased" at bounding box center [489, 354] width 407 height 38
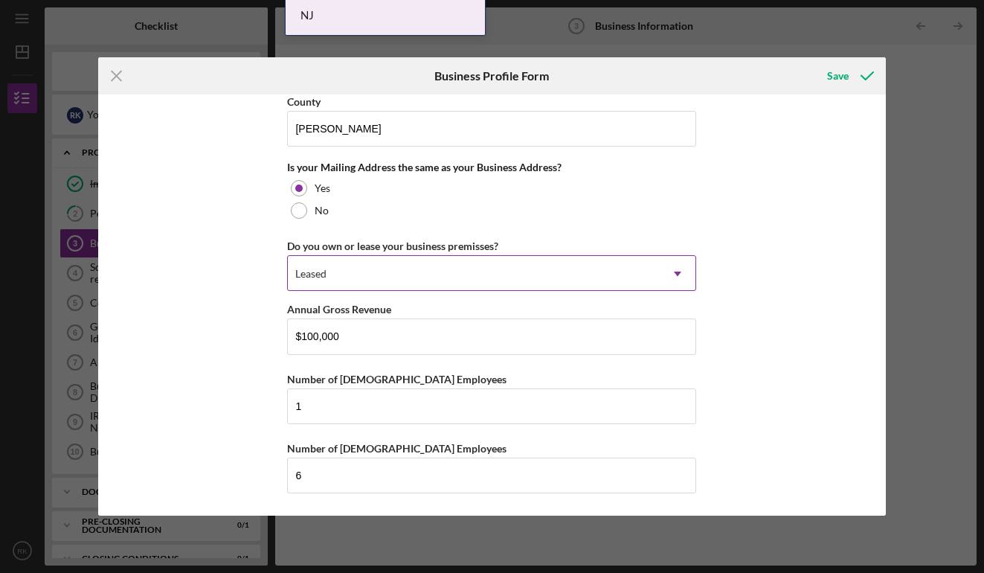
click at [652, 278] on div "Leased" at bounding box center [474, 274] width 372 height 34
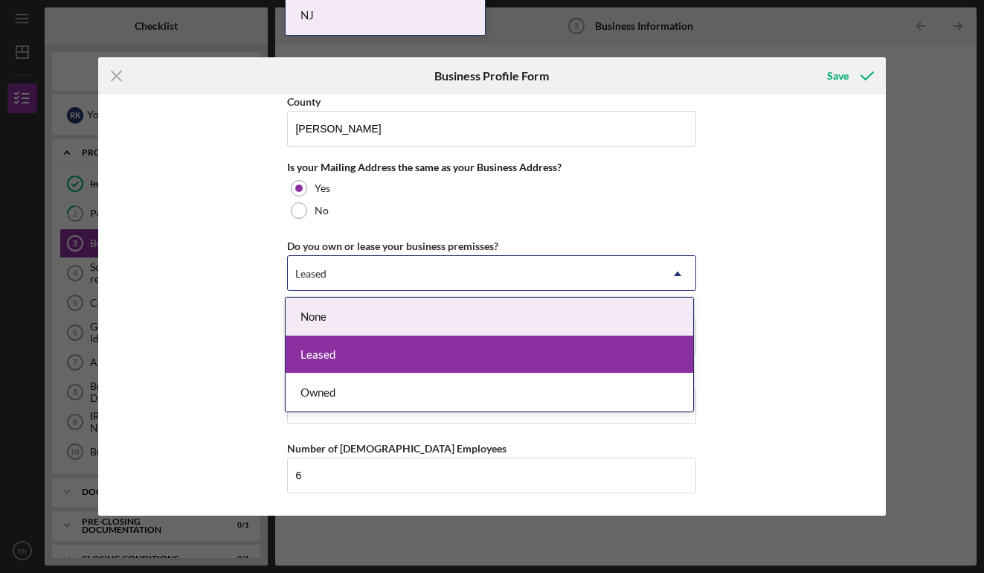
click at [488, 317] on div "None" at bounding box center [489, 316] width 407 height 38
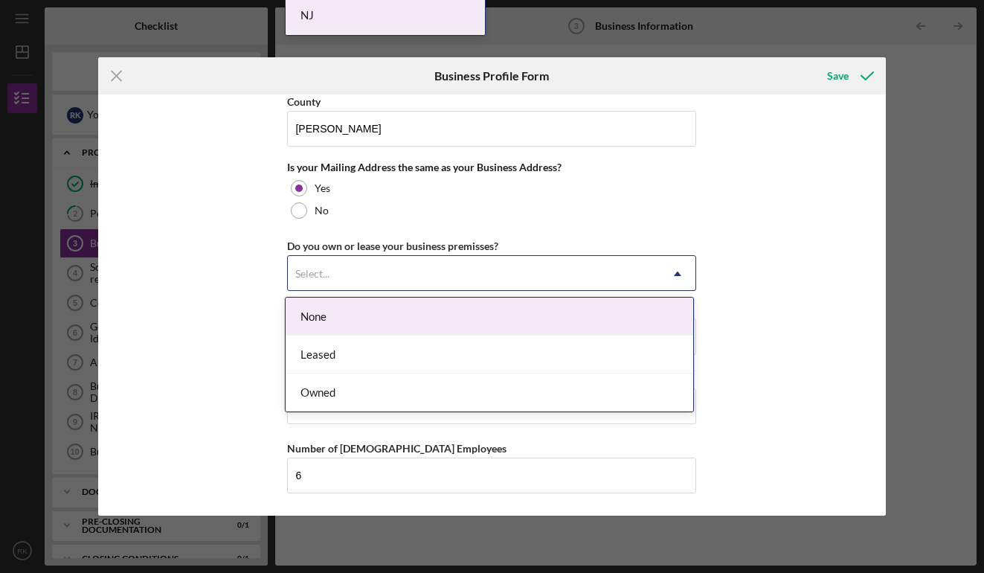
click at [665, 280] on icon "Icon/Dropdown Arrow" at bounding box center [678, 274] width 36 height 36
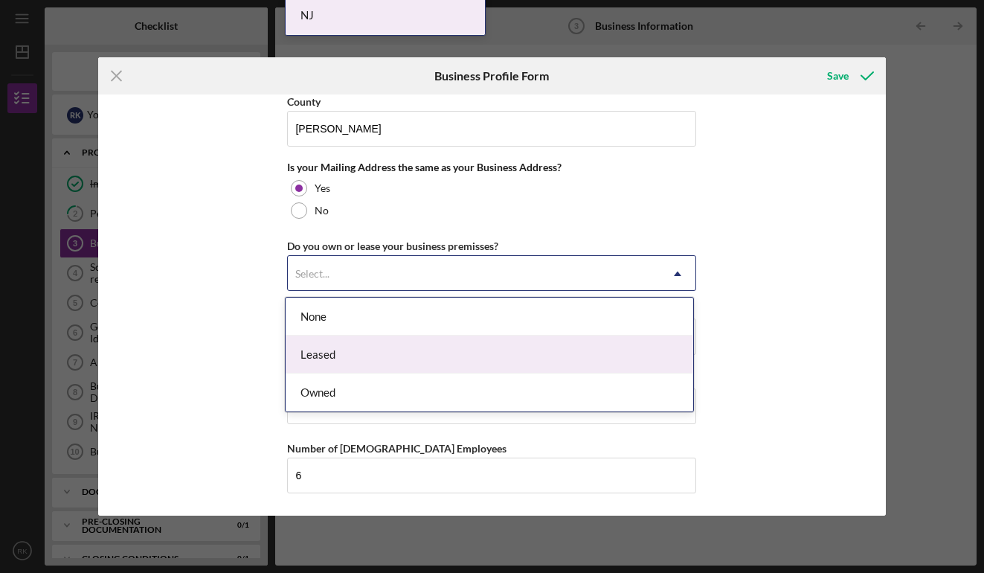
click at [592, 346] on div "Leased" at bounding box center [489, 354] width 407 height 38
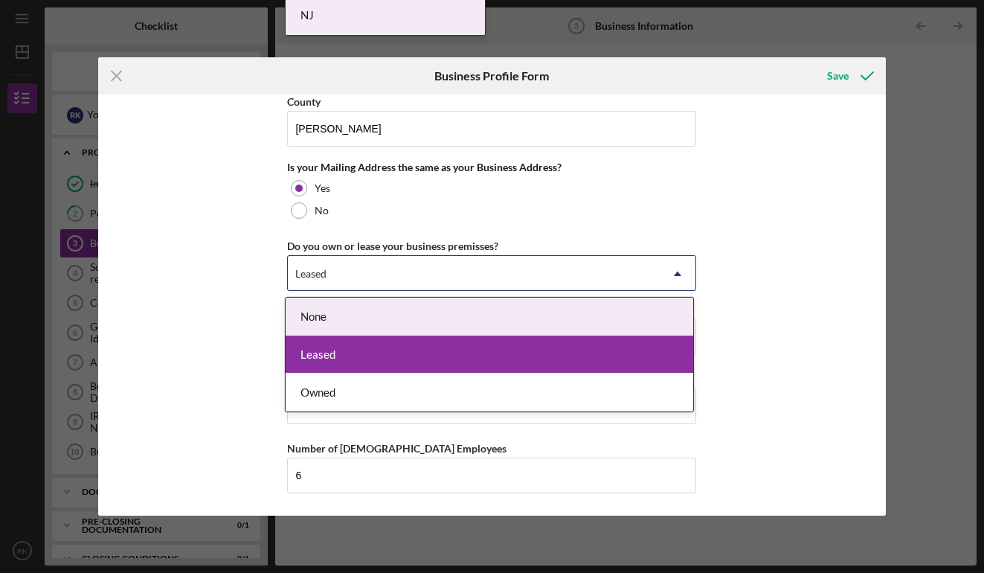
click at [677, 271] on icon "Icon/Dropdown Arrow" at bounding box center [678, 274] width 36 height 36
click at [596, 320] on div "None" at bounding box center [489, 316] width 407 height 38
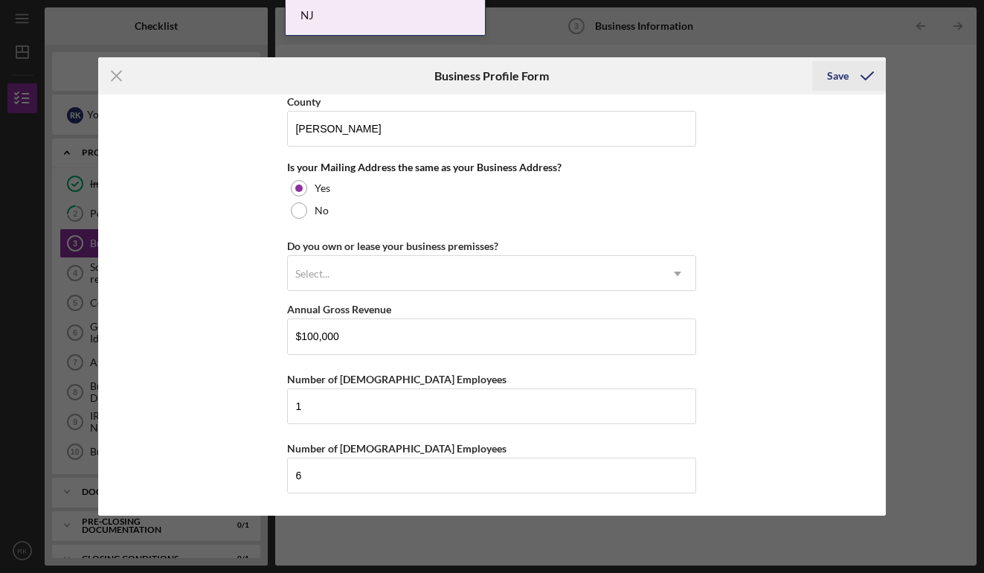
click at [835, 79] on div "Save" at bounding box center [838, 76] width 22 height 30
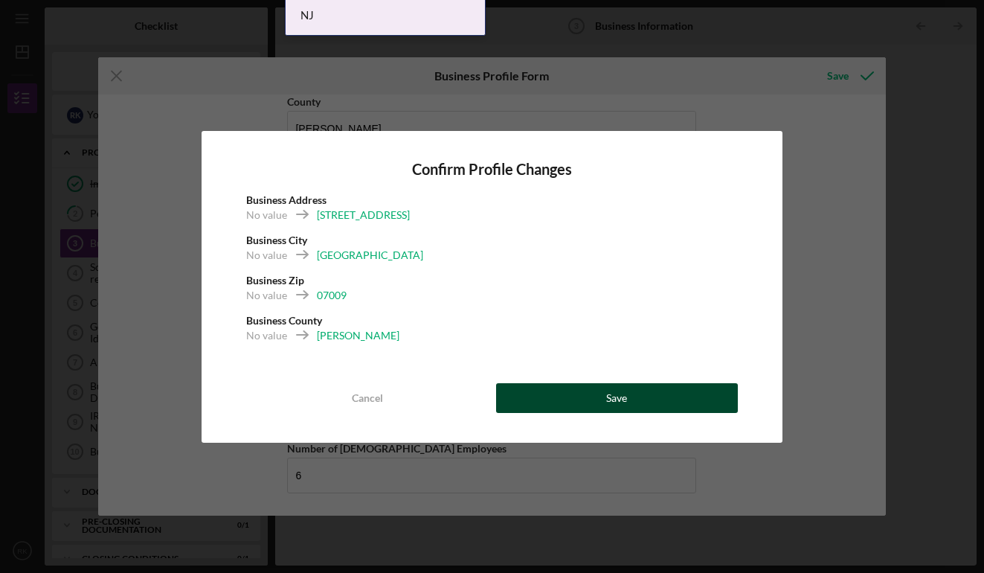
click at [532, 402] on button "Save" at bounding box center [617, 398] width 242 height 30
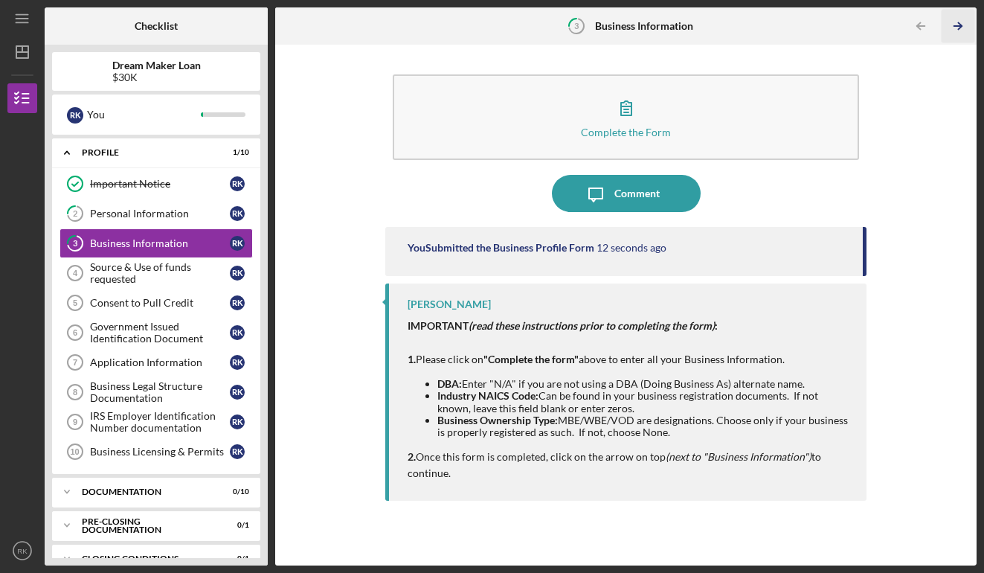
click at [948, 26] on icon "Icon/Table Pagination Arrow" at bounding box center [957, 26] width 33 height 33
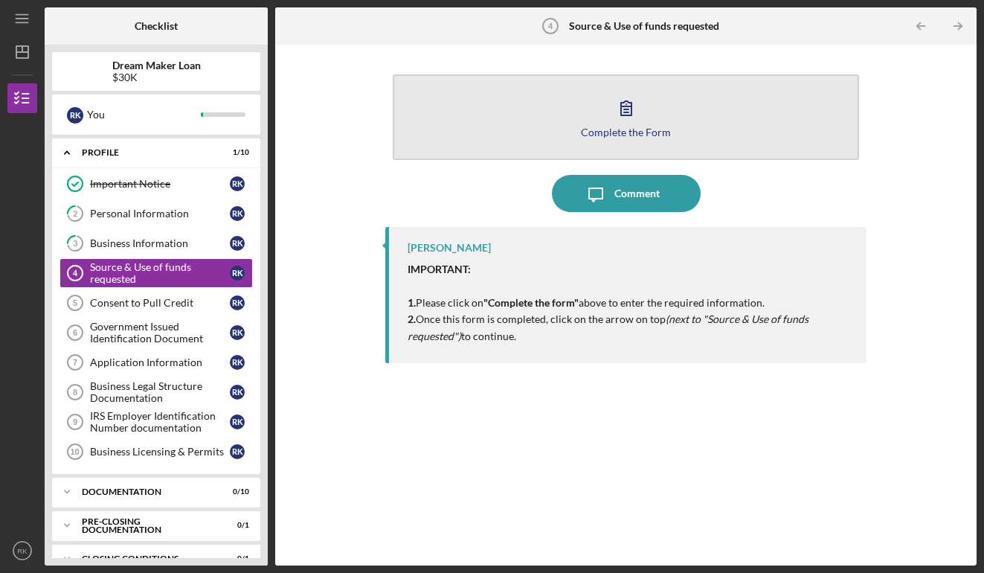
click at [637, 135] on div "Complete the Form" at bounding box center [626, 131] width 90 height 11
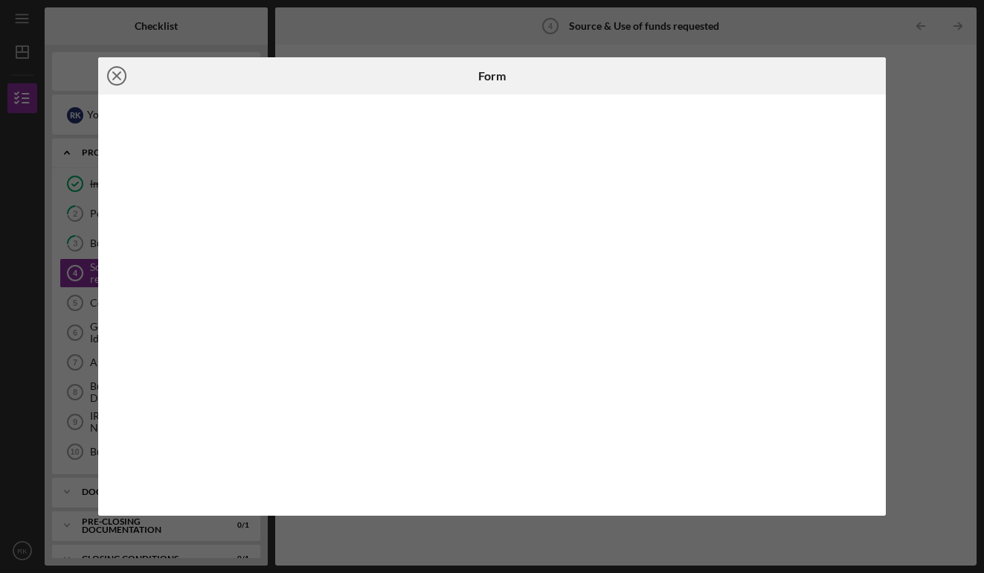
click at [120, 84] on circle at bounding box center [117, 76] width 18 height 18
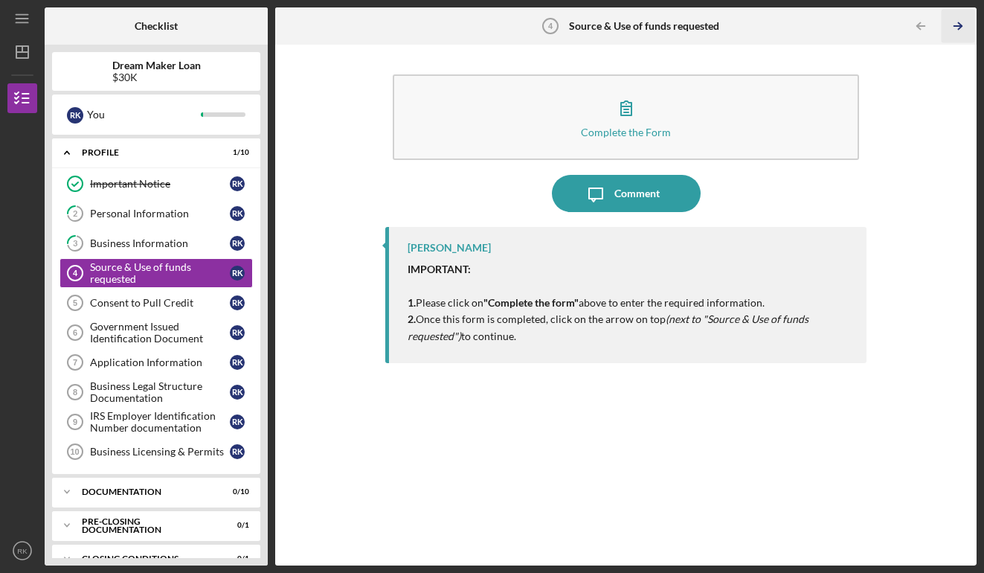
click at [949, 28] on icon "Icon/Table Pagination Arrow" at bounding box center [957, 26] width 33 height 33
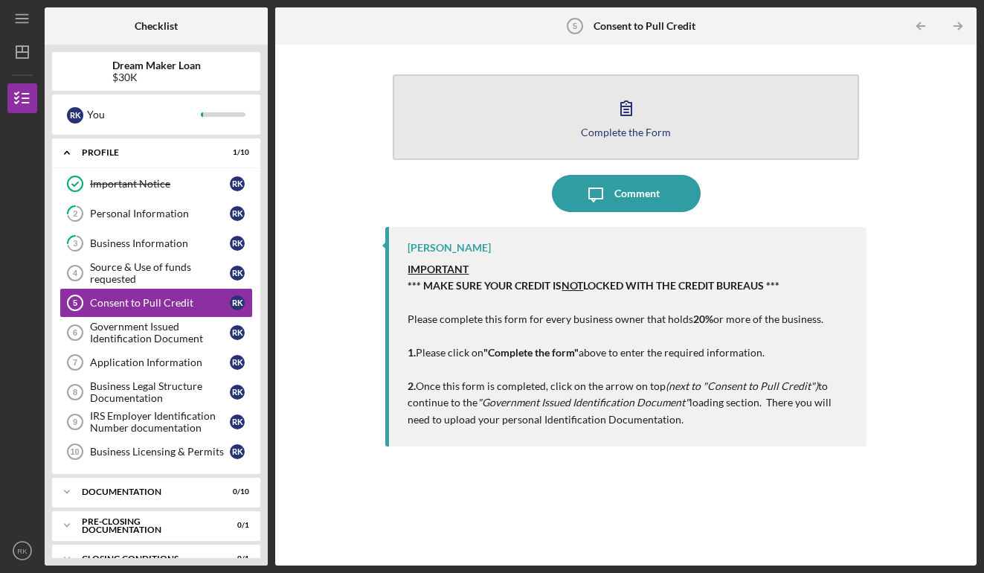
click at [625, 129] on div "Complete the Form" at bounding box center [626, 131] width 90 height 11
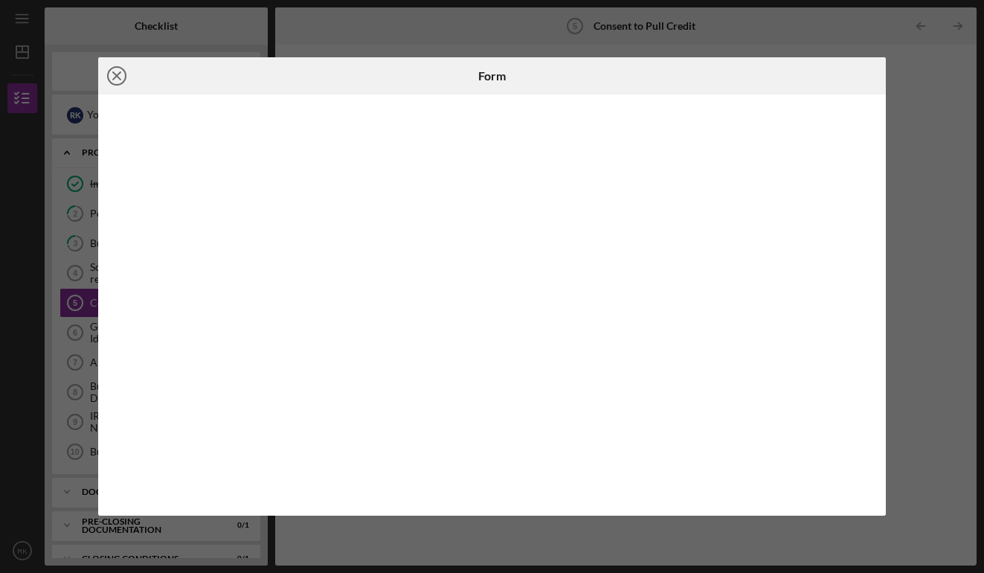
click at [117, 79] on icon "Icon/Close" at bounding box center [116, 75] width 37 height 37
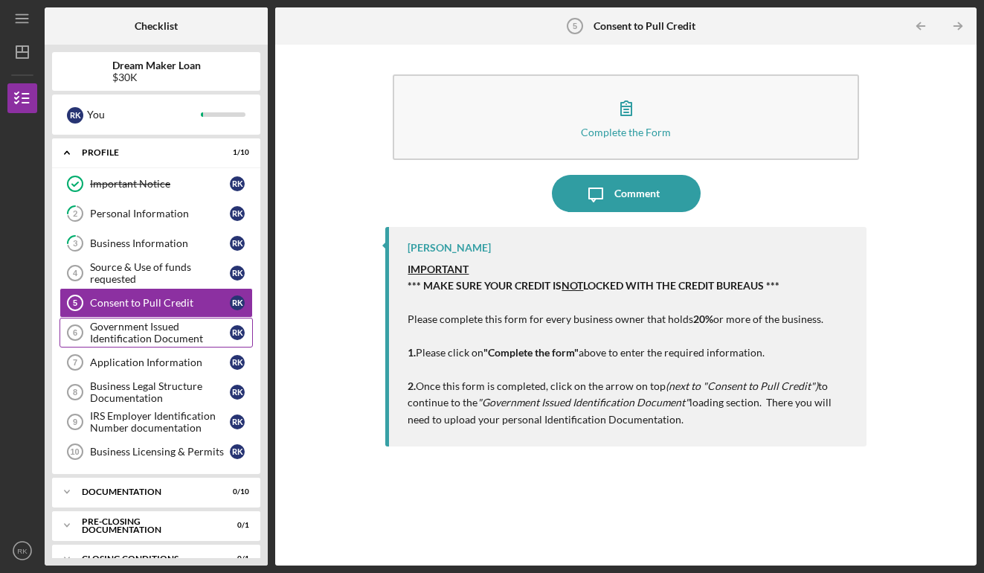
click at [146, 344] on div "Government Issued Identification Document" at bounding box center [160, 332] width 140 height 24
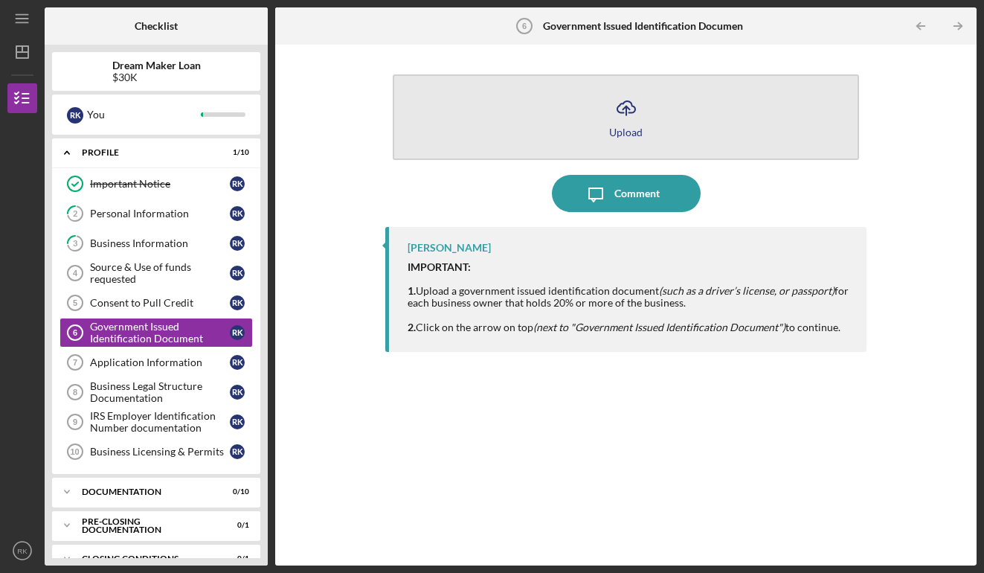
click at [625, 130] on div "Upload" at bounding box center [625, 131] width 33 height 11
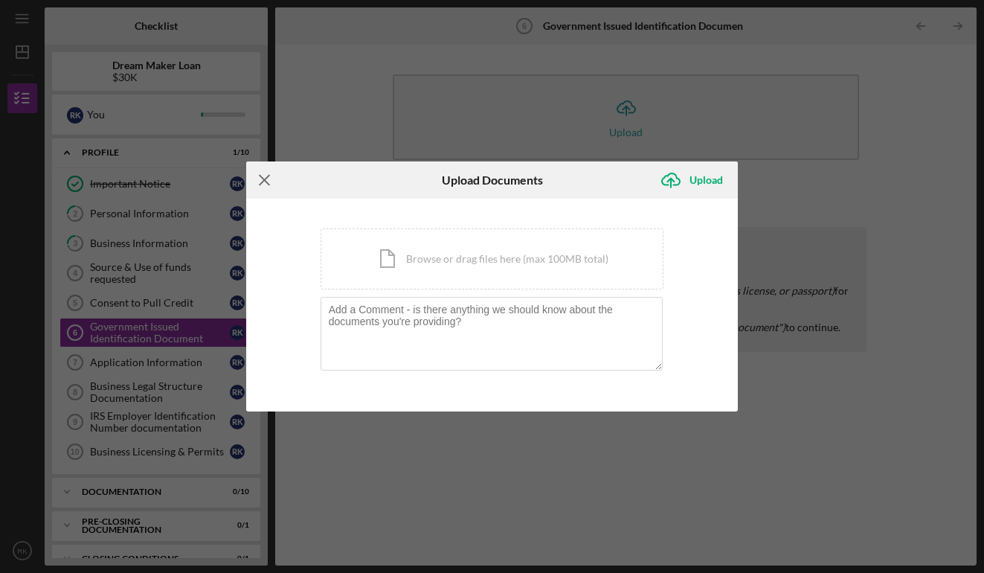
click at [258, 181] on icon "Icon/Menu Close" at bounding box center [264, 179] width 37 height 37
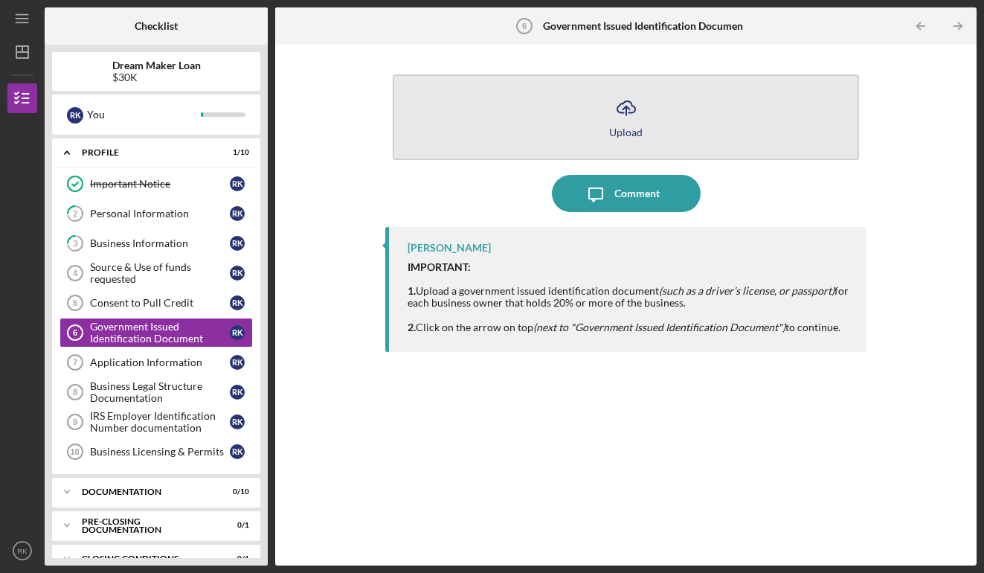
click at [633, 135] on div "Upload" at bounding box center [625, 131] width 33 height 11
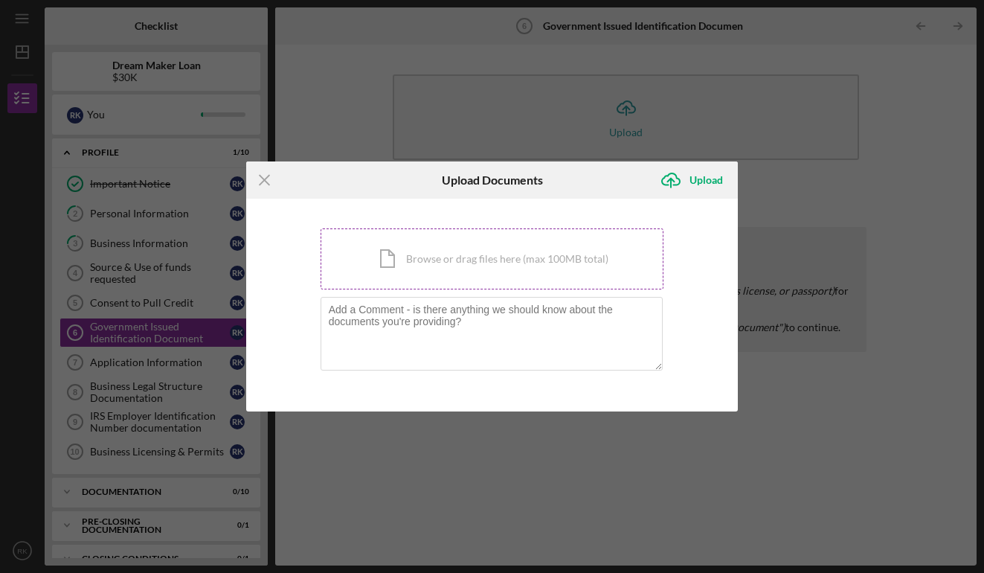
click at [450, 266] on div "Icon/Document Browse or drag files here (max 100MB total) Tap to choose files o…" at bounding box center [492, 258] width 344 height 61
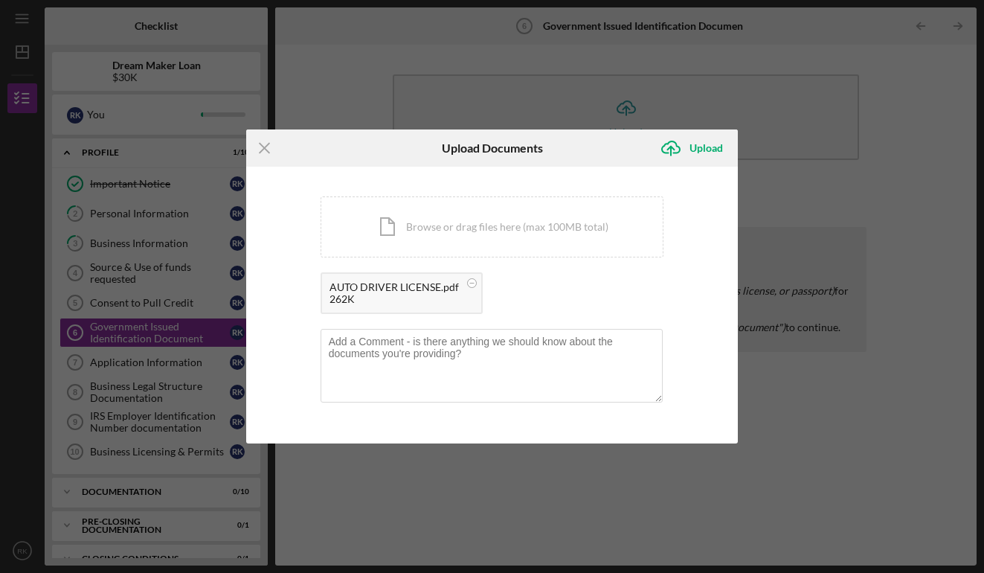
click at [433, 294] on div "262K" at bounding box center [393, 299] width 129 height 12
click at [431, 284] on div "AUTO DRIVER LICENSE.pdf" at bounding box center [393, 287] width 129 height 12
click at [700, 145] on div "Upload" at bounding box center [705, 148] width 33 height 30
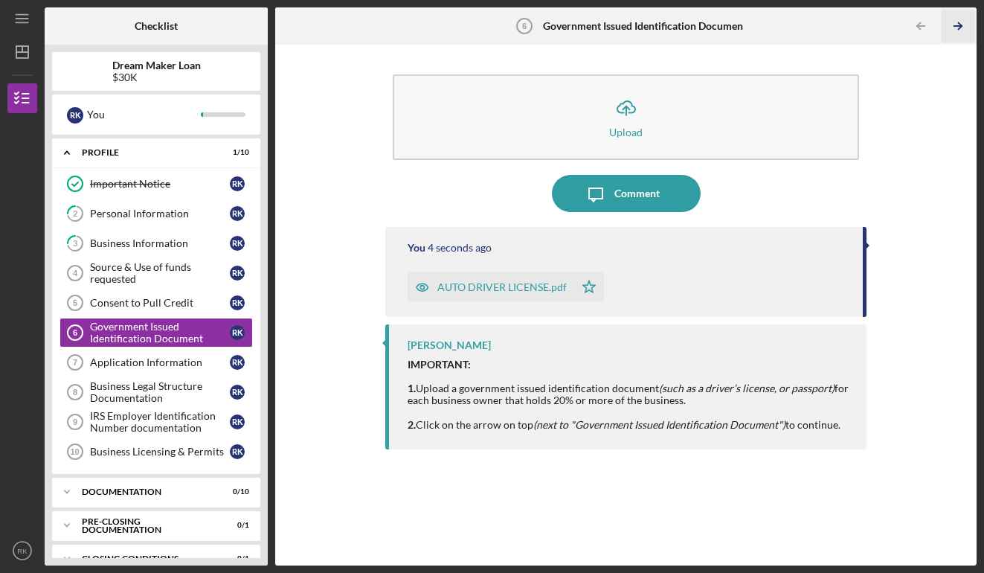
click at [961, 25] on polyline "button" at bounding box center [960, 26] width 4 height 7
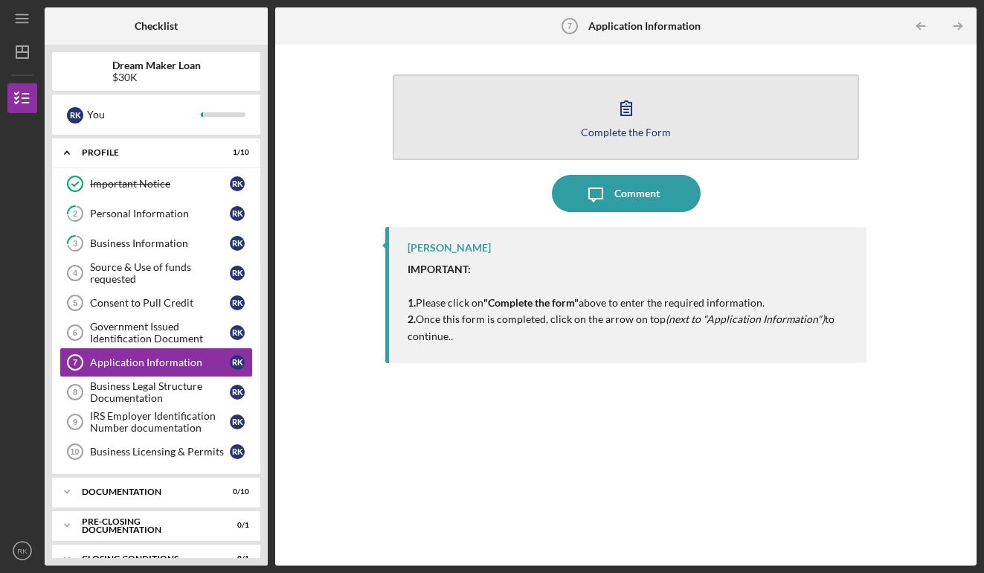
click at [628, 122] on icon "button" at bounding box center [625, 107] width 37 height 37
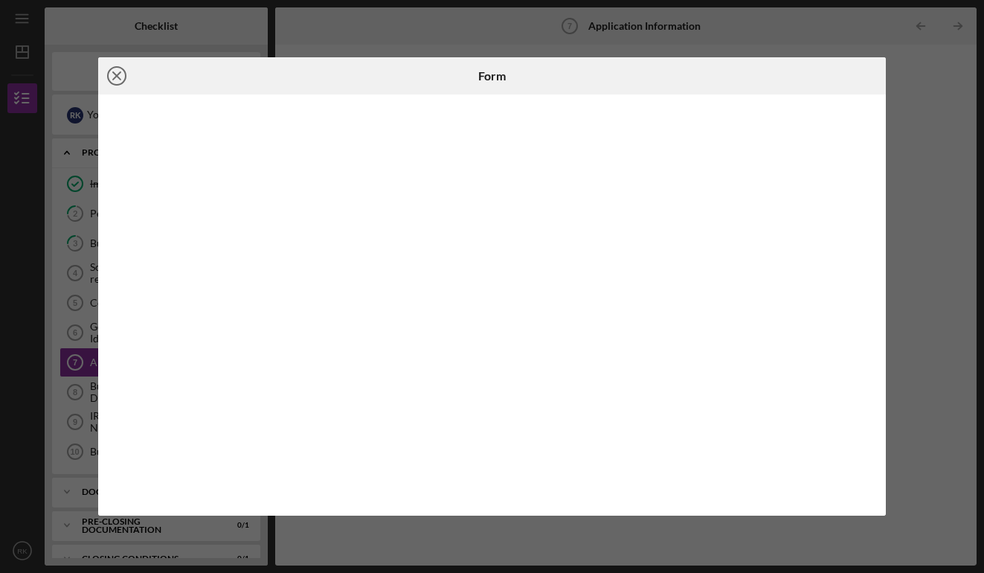
click at [112, 82] on icon "Icon/Close" at bounding box center [116, 75] width 37 height 37
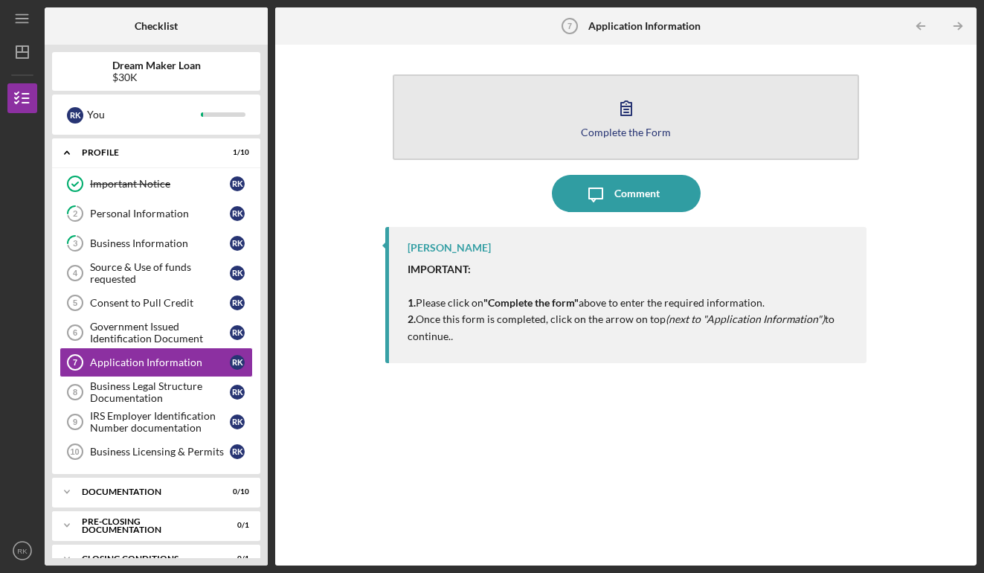
click at [639, 118] on icon "button" at bounding box center [625, 107] width 37 height 37
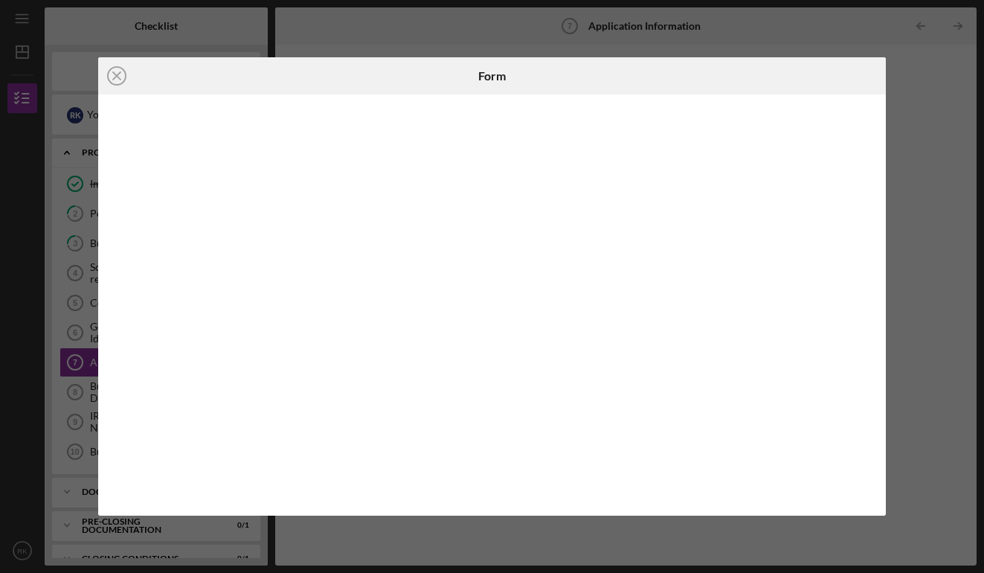
click at [716, 42] on div "Icon/Close Form" at bounding box center [492, 286] width 984 height 573
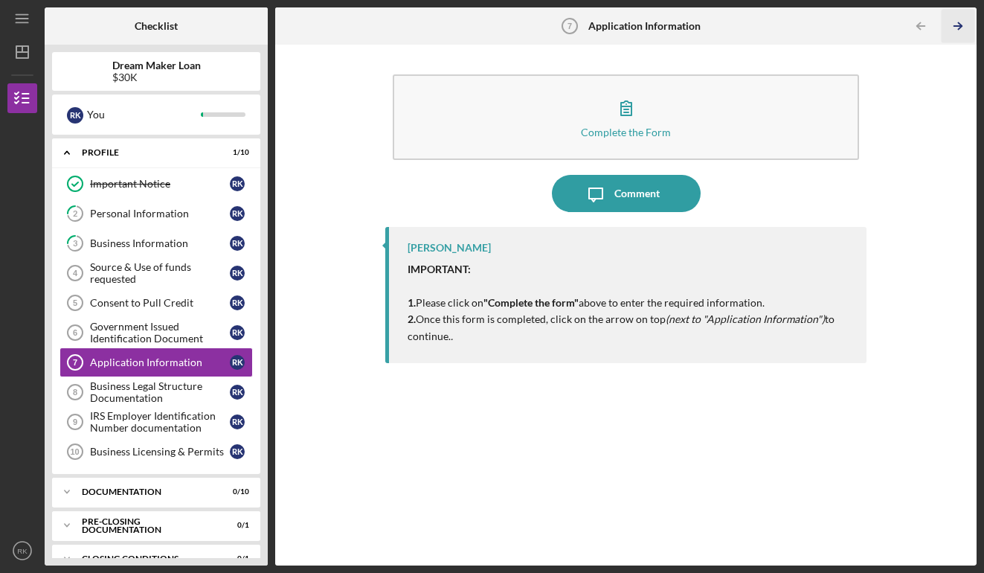
click at [958, 28] on icon "Icon/Table Pagination Arrow" at bounding box center [957, 26] width 33 height 33
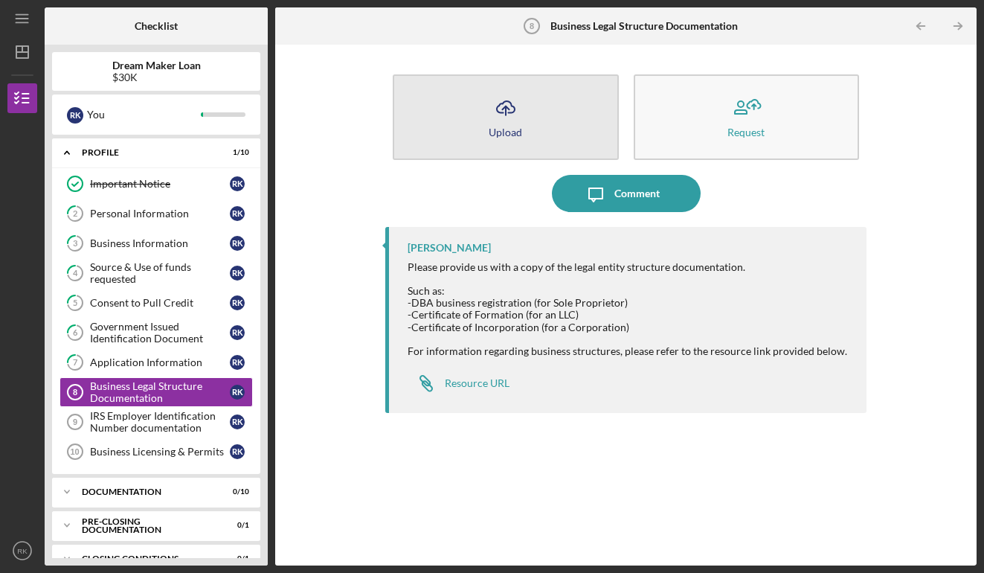
click at [511, 120] on icon "Icon/Upload" at bounding box center [505, 107] width 37 height 37
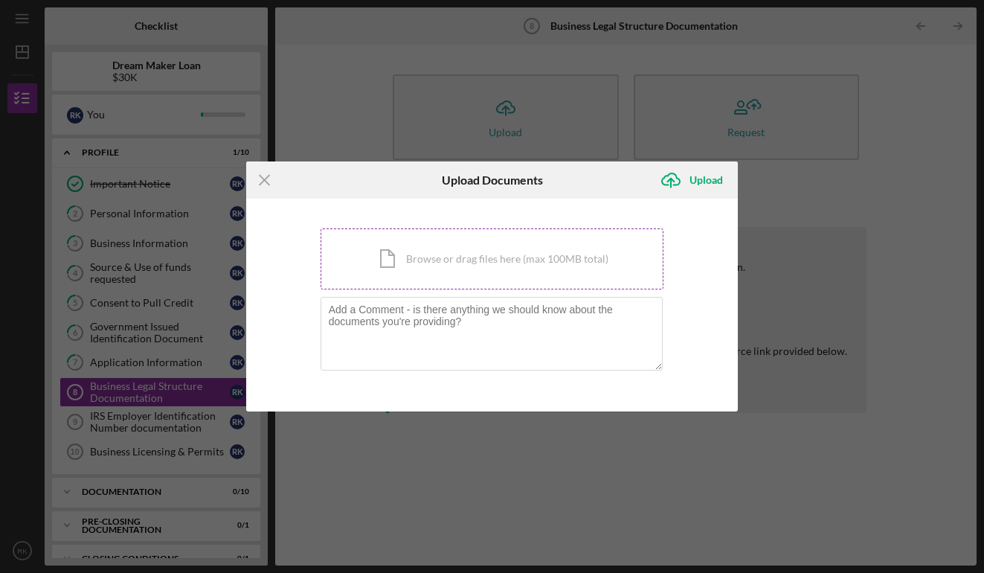
click at [410, 259] on div "Icon/Document Browse or drag files here (max 100MB total) Tap to choose files o…" at bounding box center [492, 258] width 344 height 61
click at [268, 175] on line at bounding box center [264, 180] width 10 height 10
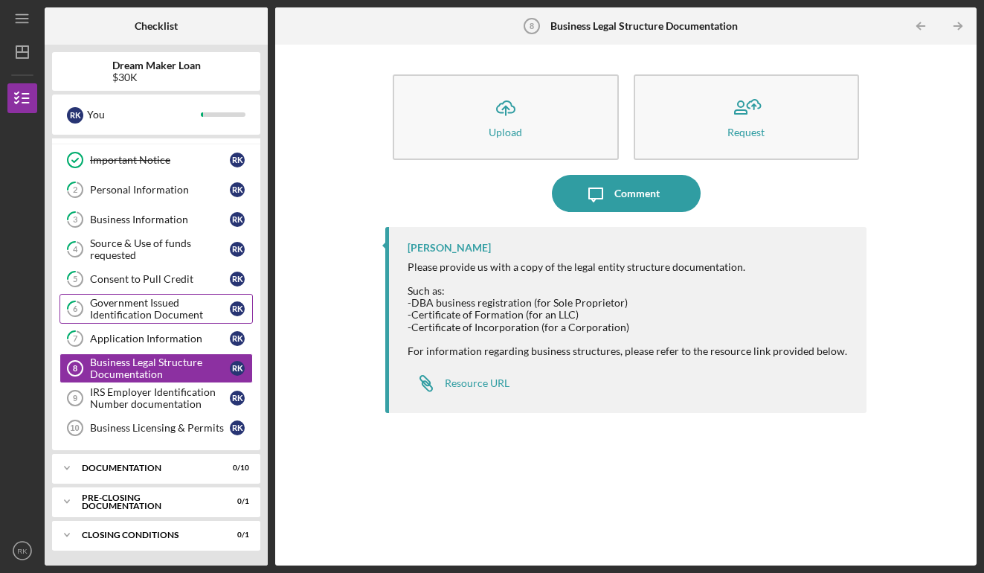
scroll to position [24, 0]
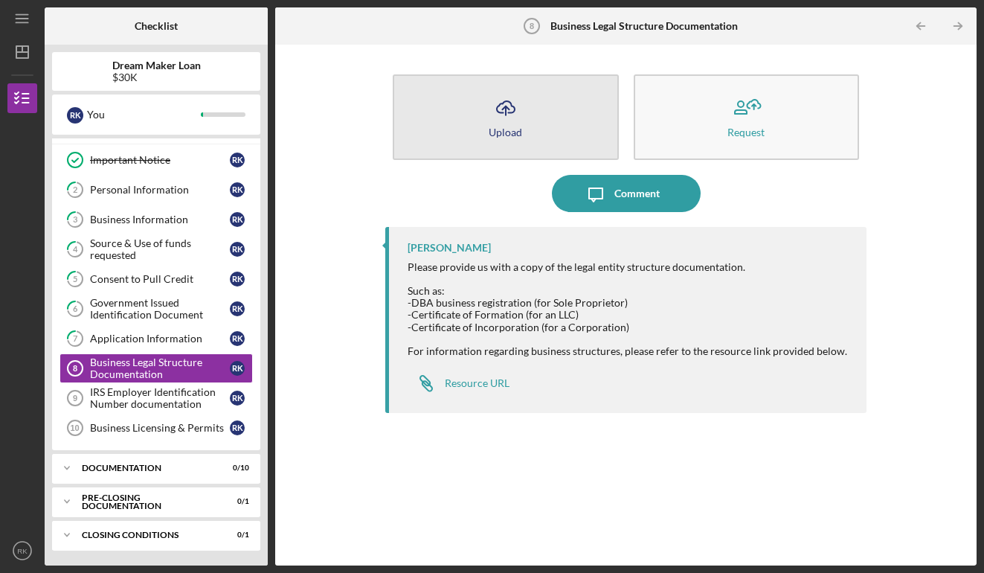
click at [512, 123] on icon "Icon/Upload" at bounding box center [505, 107] width 37 height 37
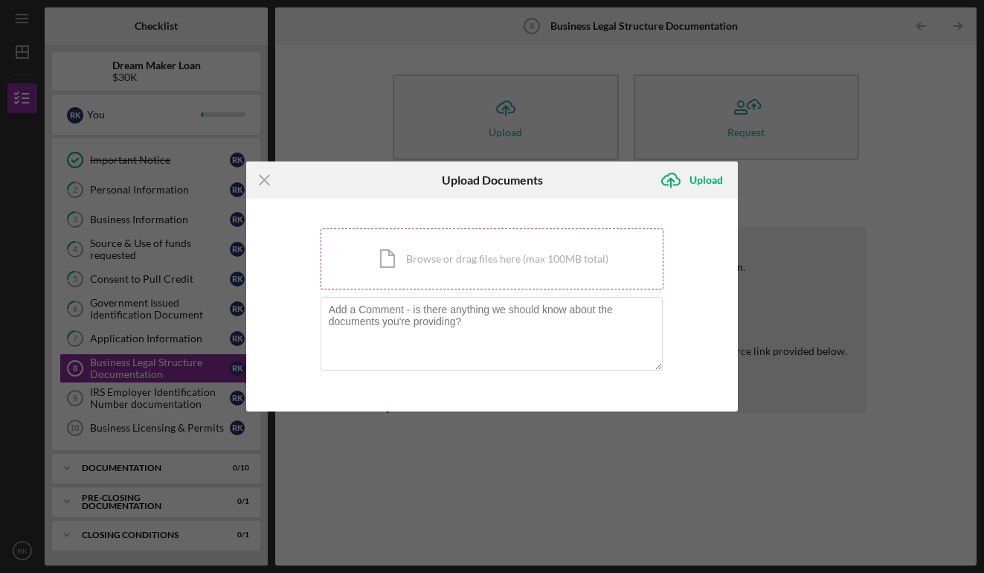
click at [515, 245] on div "Icon/Document Browse or drag files here (max 100MB total) Tap to choose files o…" at bounding box center [492, 258] width 344 height 61
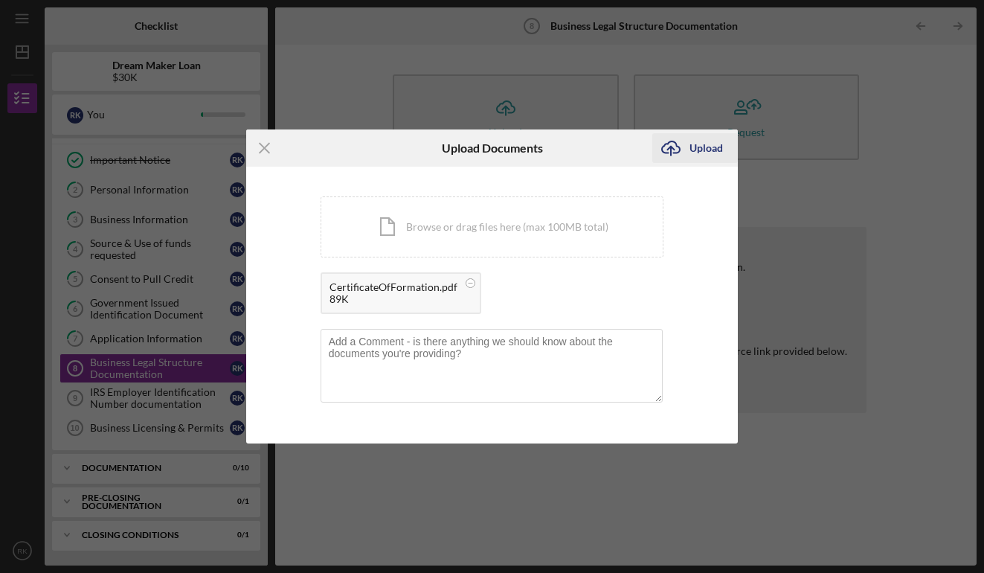
click at [701, 152] on div "Upload" at bounding box center [705, 148] width 33 height 30
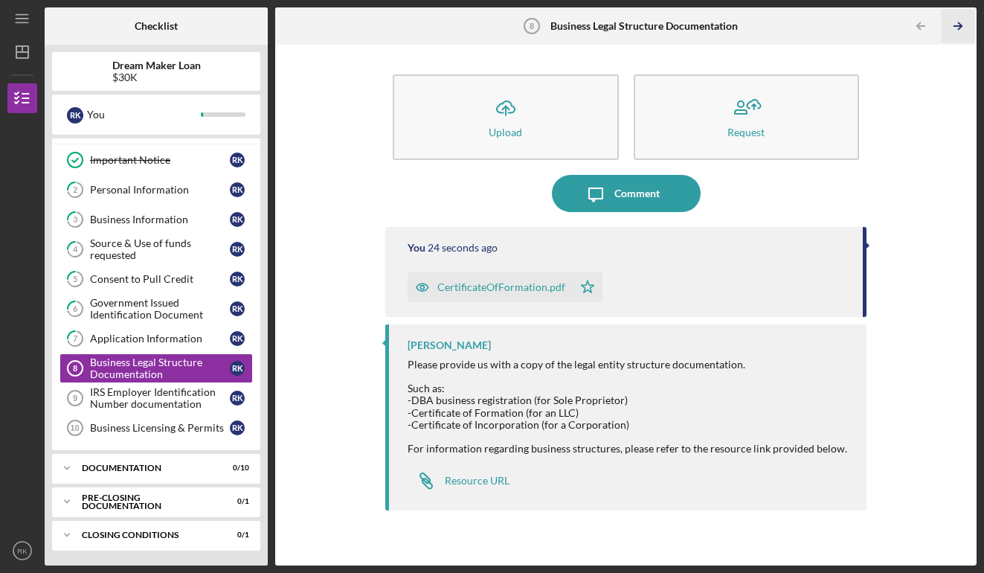
click at [956, 24] on icon "Icon/Table Pagination Arrow" at bounding box center [957, 26] width 33 height 33
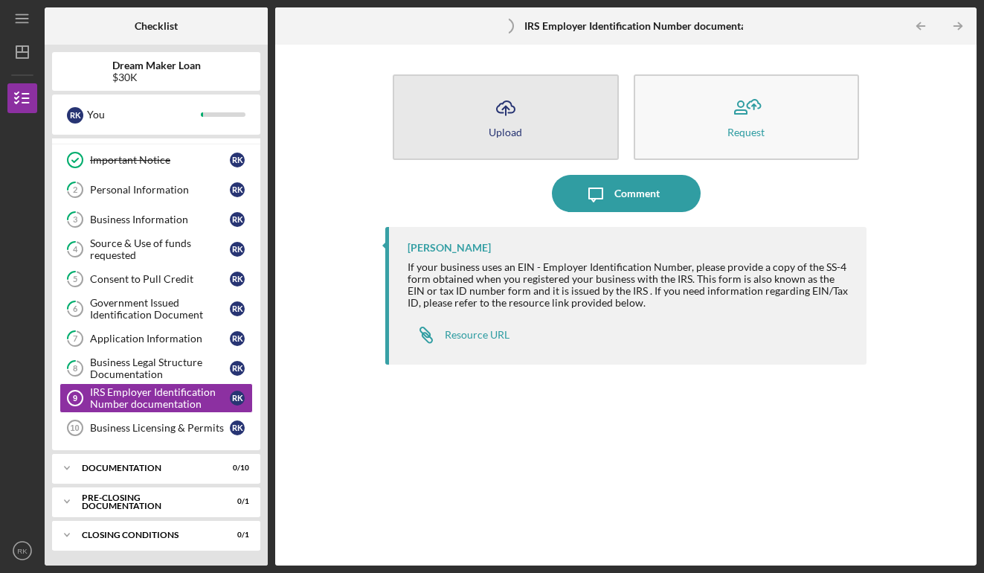
click at [512, 125] on icon "Icon/Upload" at bounding box center [505, 107] width 37 height 37
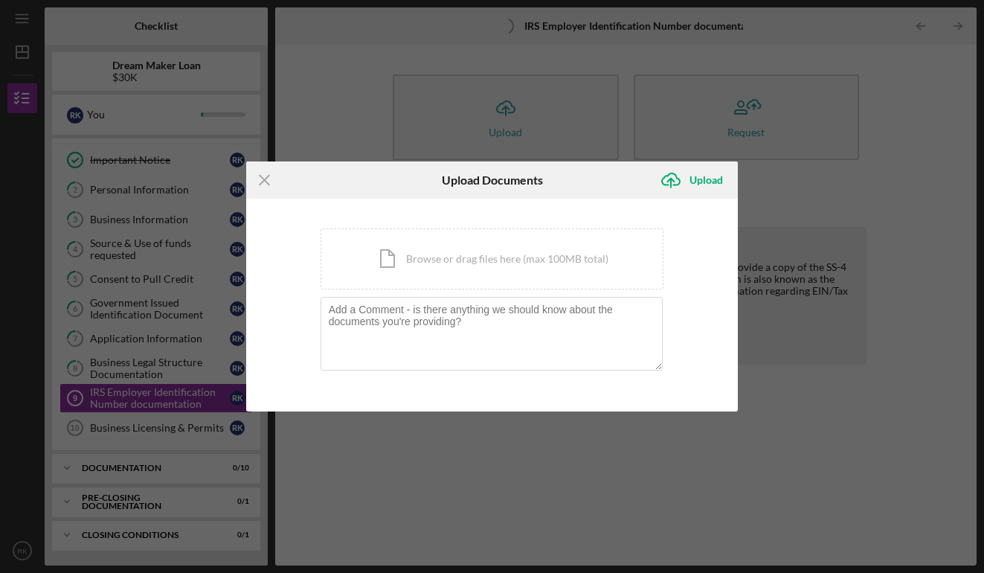
click at [512, 125] on div "Icon/Menu Close Upload Documents Icon/Upload Upload You're uploading documents …" at bounding box center [492, 286] width 984 height 573
click at [265, 181] on line at bounding box center [264, 180] width 10 height 10
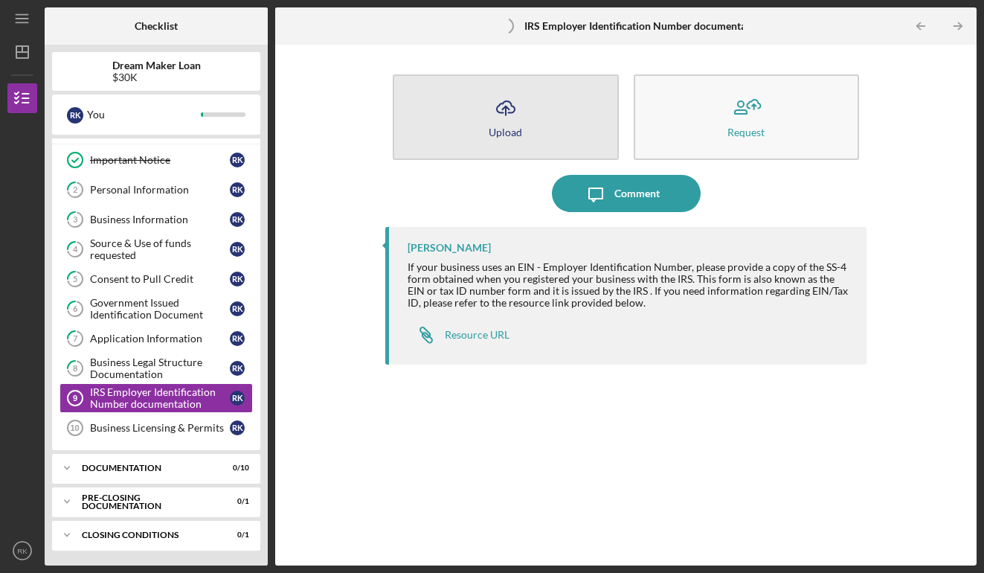
click at [505, 115] on icon "Icon/Upload" at bounding box center [505, 107] width 37 height 37
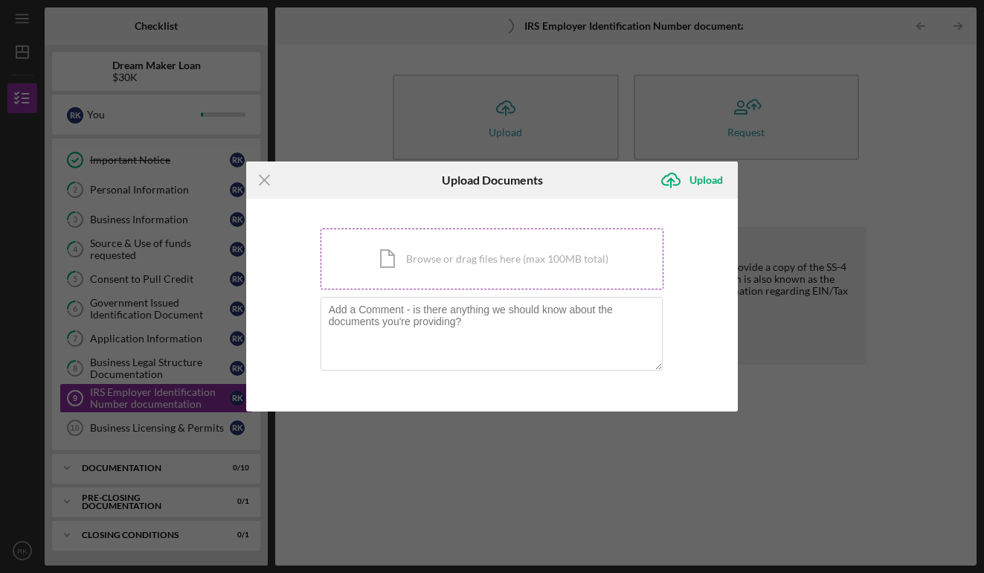
click at [425, 271] on div "Icon/Document Browse or drag files here (max 100MB total) Tap to choose files o…" at bounding box center [492, 258] width 344 height 61
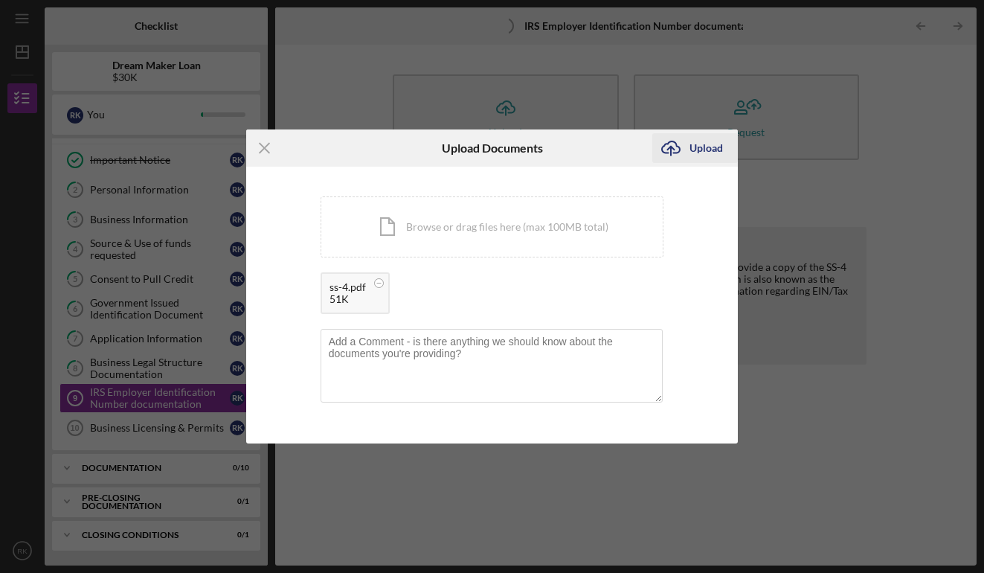
click at [705, 149] on div "Upload" at bounding box center [705, 148] width 33 height 30
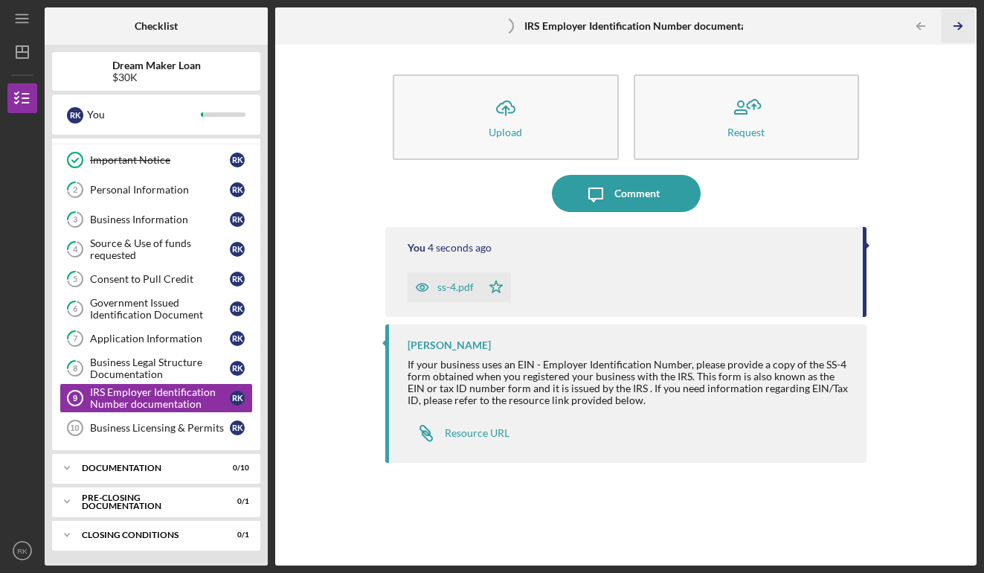
click at [955, 23] on icon "Icon/Table Pagination Arrow" at bounding box center [957, 26] width 33 height 33
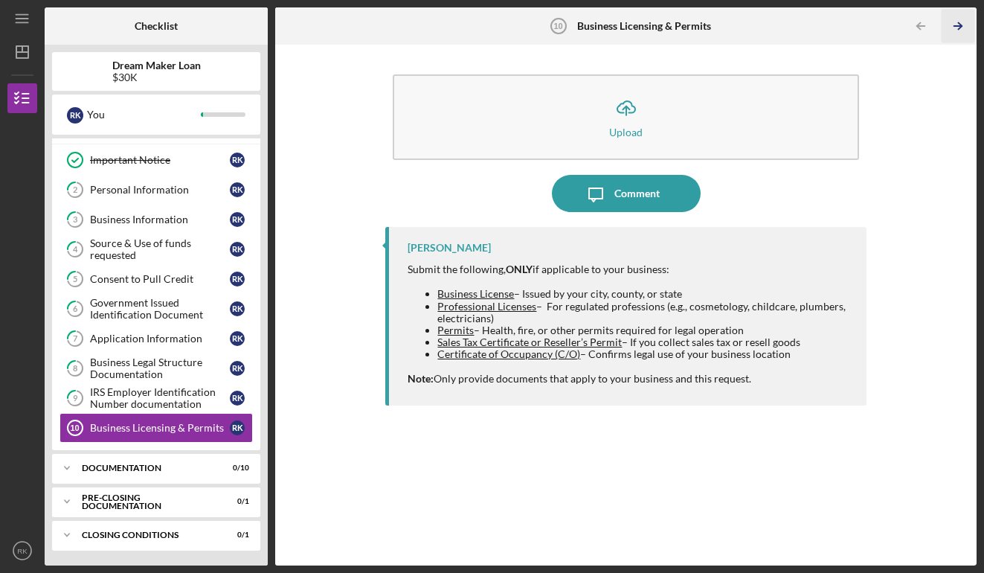
click at [952, 27] on icon "Icon/Table Pagination Arrow" at bounding box center [957, 26] width 33 height 33
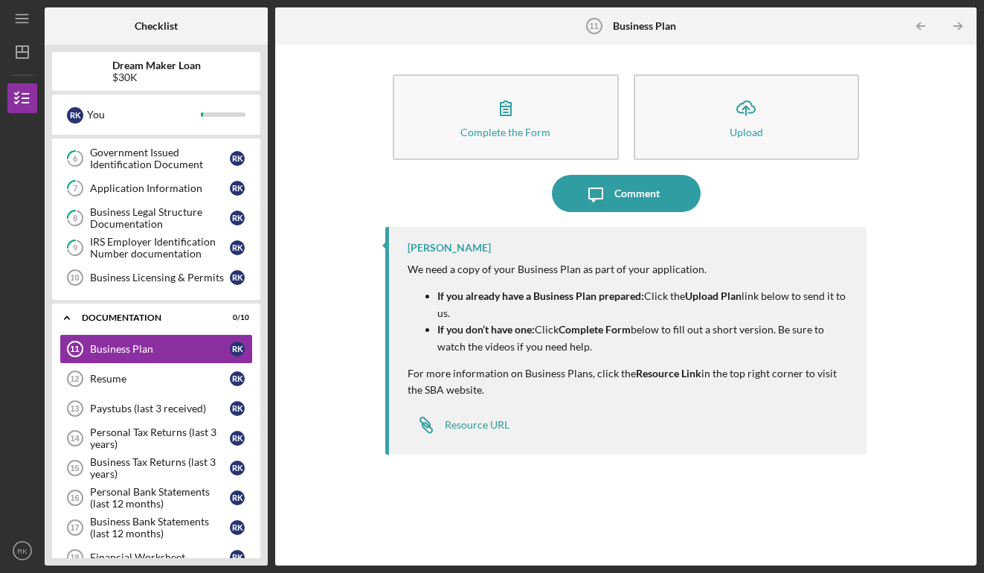
scroll to position [175, 0]
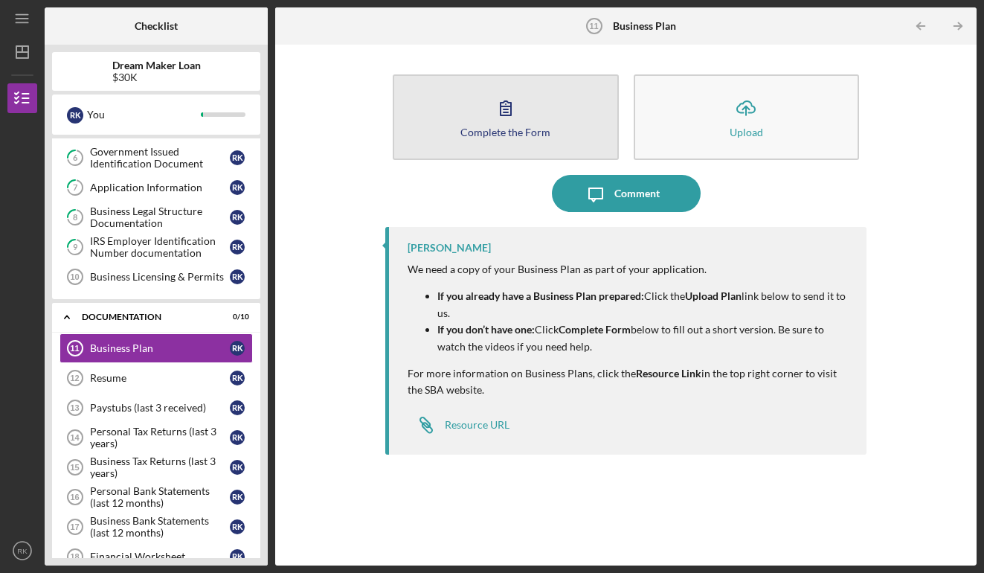
click at [509, 132] on div "Complete the Form" at bounding box center [505, 131] width 90 height 11
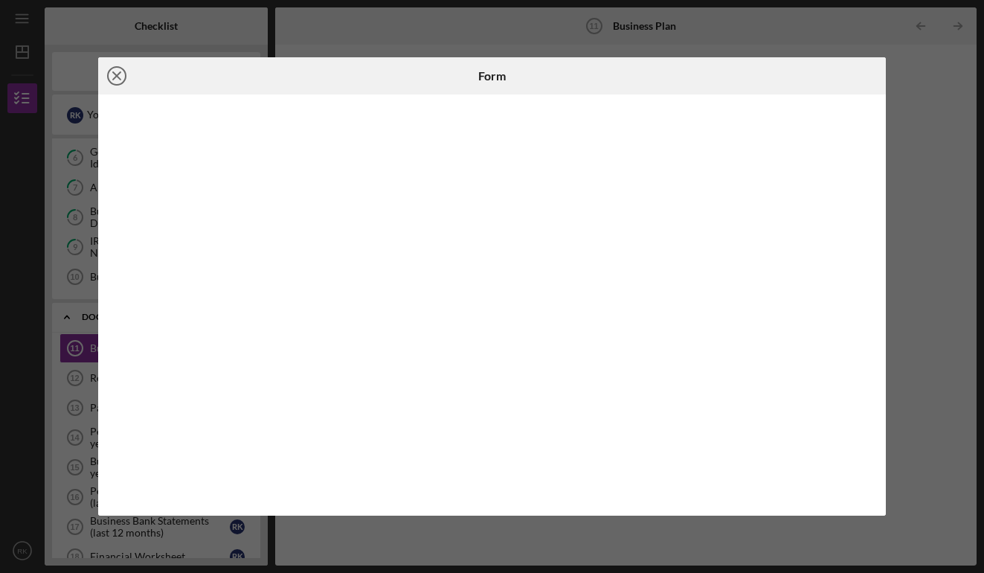
click at [123, 80] on icon "Icon/Close" at bounding box center [116, 75] width 37 height 37
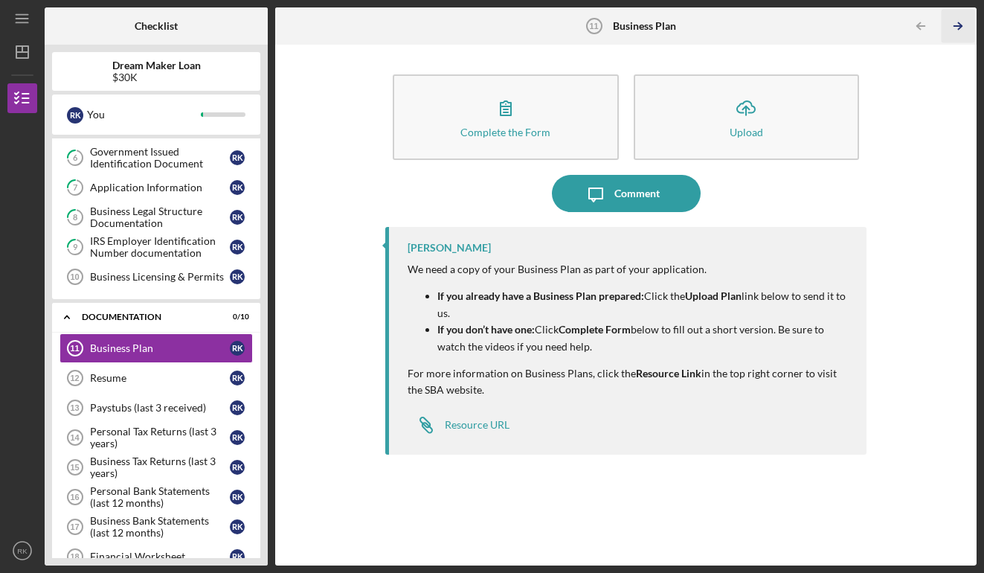
click at [953, 30] on icon "Icon/Table Pagination Arrow" at bounding box center [957, 26] width 33 height 33
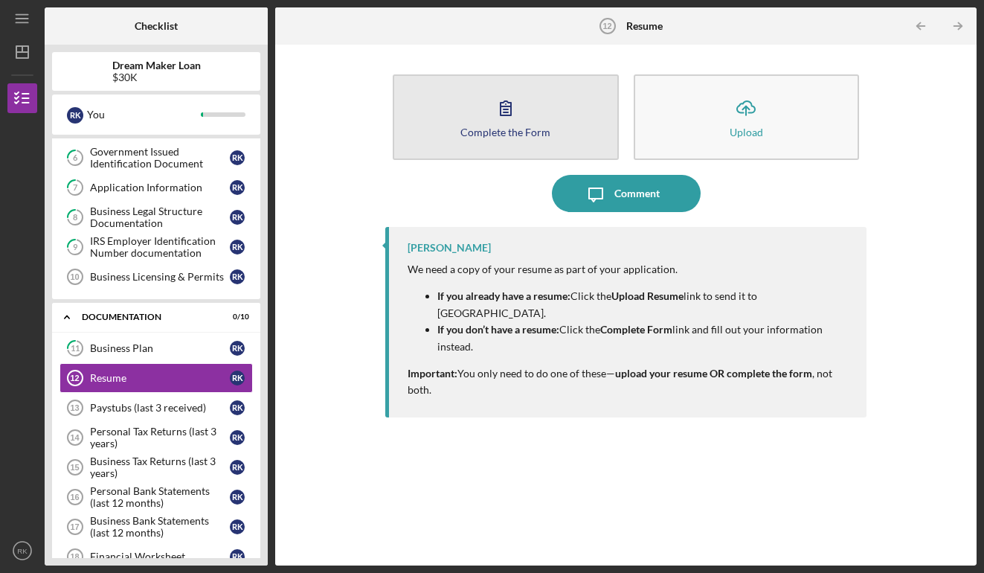
click at [516, 121] on icon "button" at bounding box center [505, 107] width 37 height 37
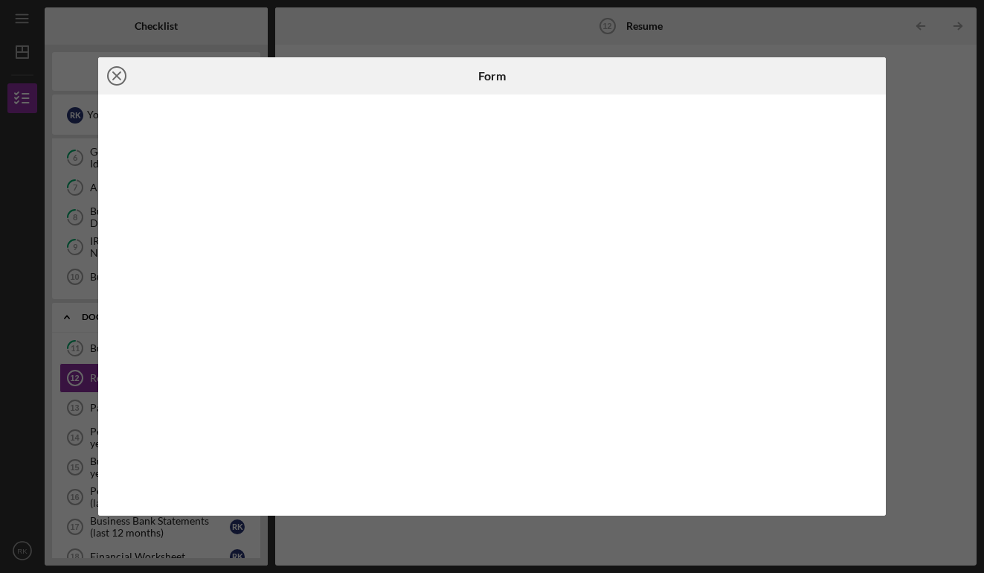
click at [118, 84] on circle at bounding box center [117, 76] width 18 height 18
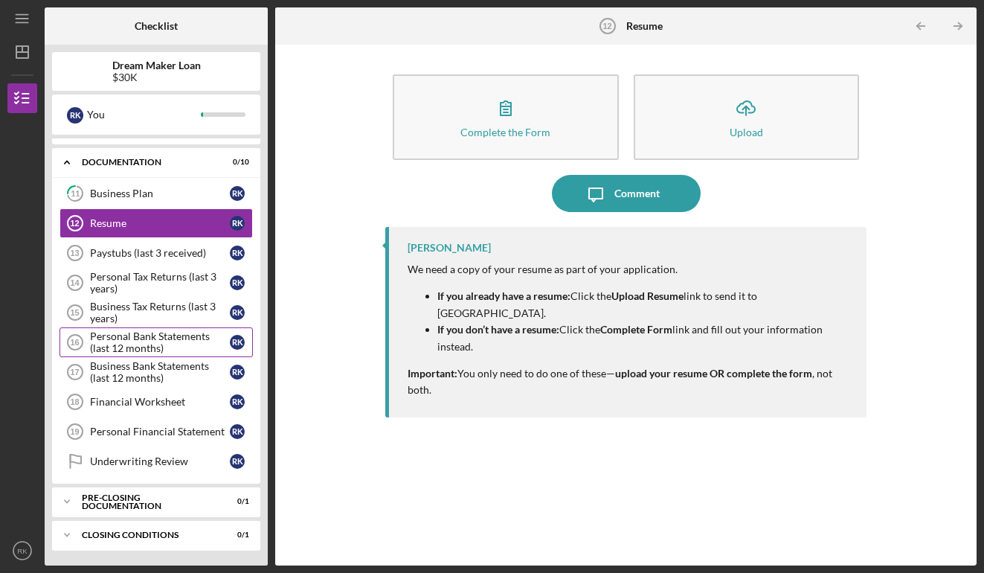
scroll to position [329, 0]
